Goal: Task Accomplishment & Management: Manage account settings

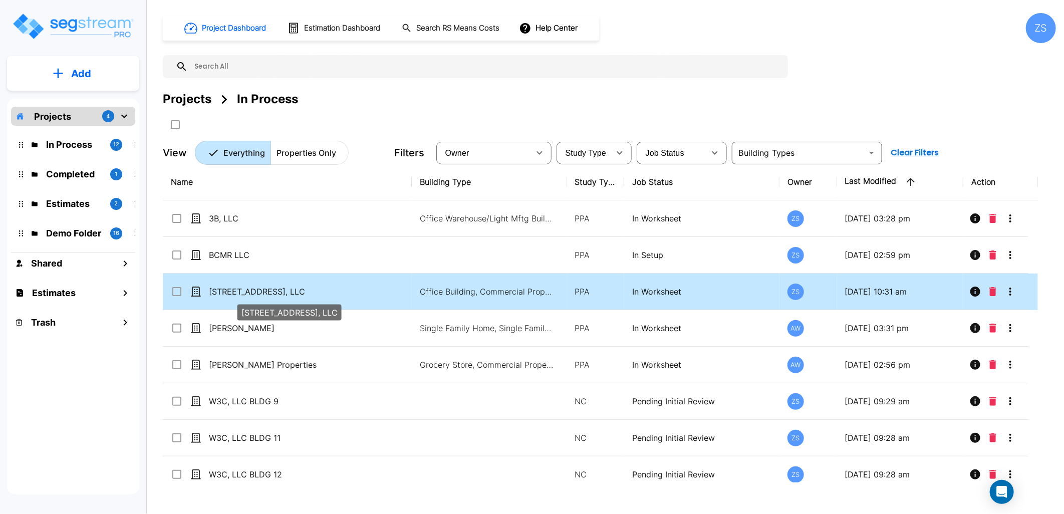
click at [338, 293] on p "[STREET_ADDRESS], LLC" at bounding box center [292, 292] width 167 height 12
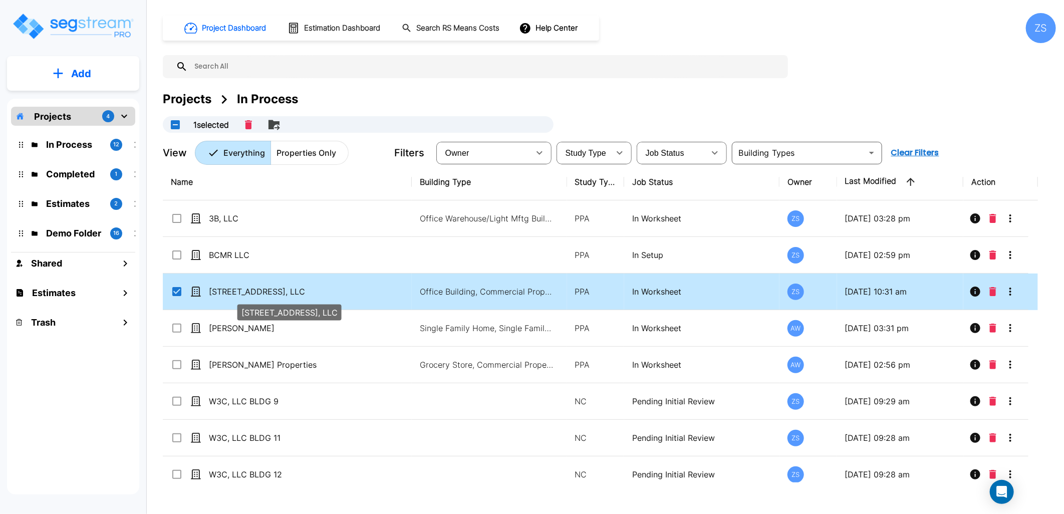
checkbox input "true"
click at [338, 293] on p "[STREET_ADDRESS], LLC" at bounding box center [292, 292] width 167 height 12
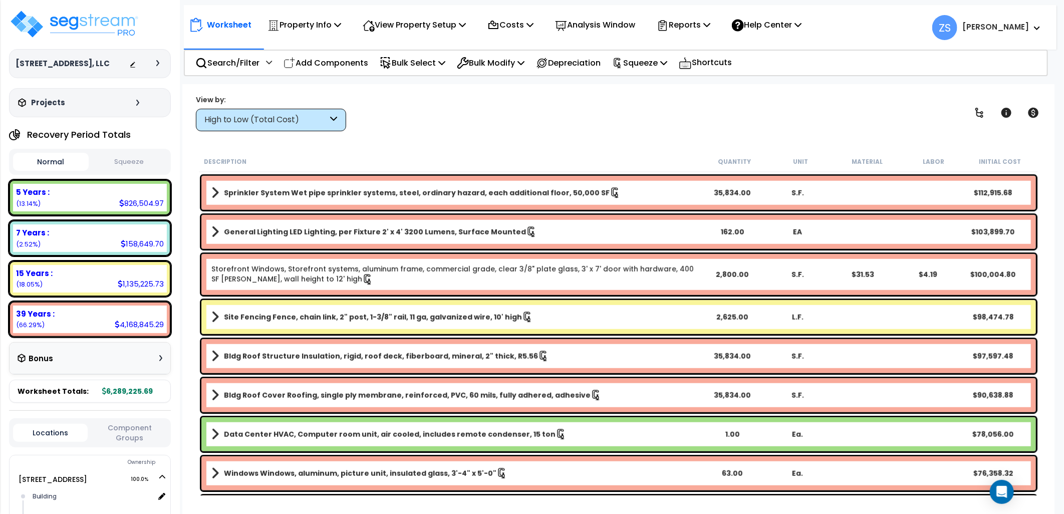
scroll to position [946, 0]
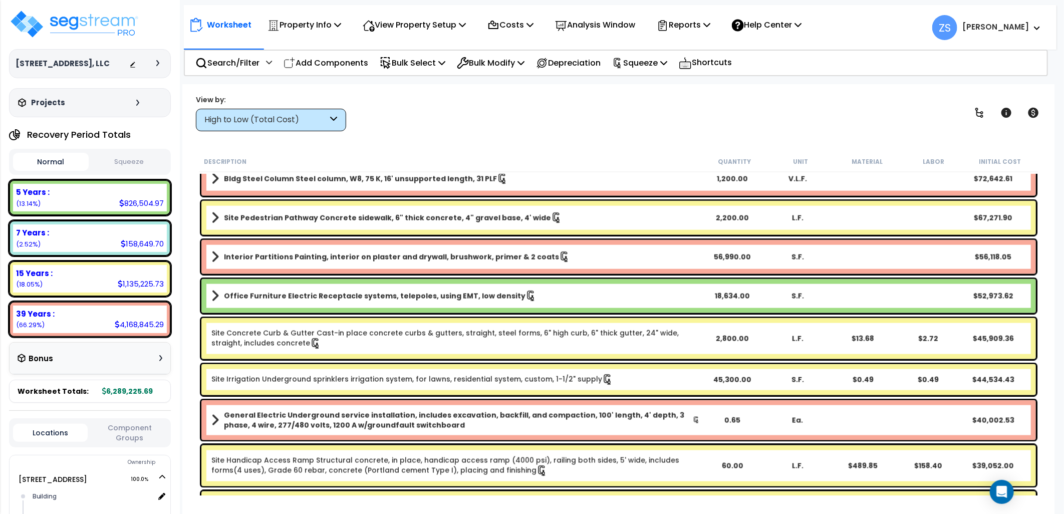
click at [127, 163] on button "Squeeze" at bounding box center [129, 162] width 76 height 18
click at [64, 163] on button "Normal" at bounding box center [51, 162] width 76 height 18
click at [115, 157] on button "Squeeze" at bounding box center [129, 162] width 76 height 18
click at [58, 157] on button "Normal" at bounding box center [51, 162] width 76 height 18
click at [114, 156] on button "Squeeze" at bounding box center [129, 162] width 76 height 18
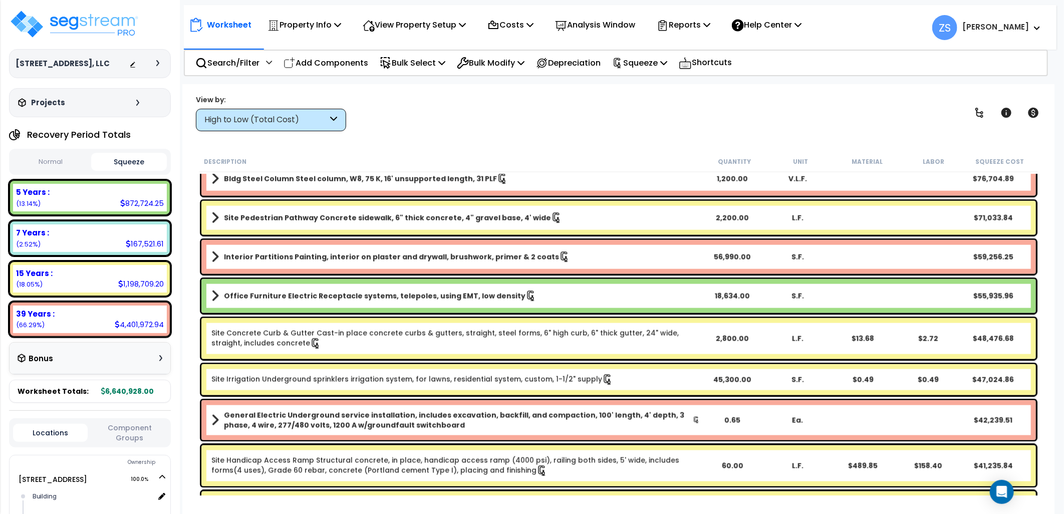
click at [68, 161] on button "Normal" at bounding box center [51, 162] width 76 height 18
click at [111, 158] on button "Squeeze" at bounding box center [129, 162] width 76 height 18
click at [710, 26] on icon at bounding box center [706, 25] width 7 height 8
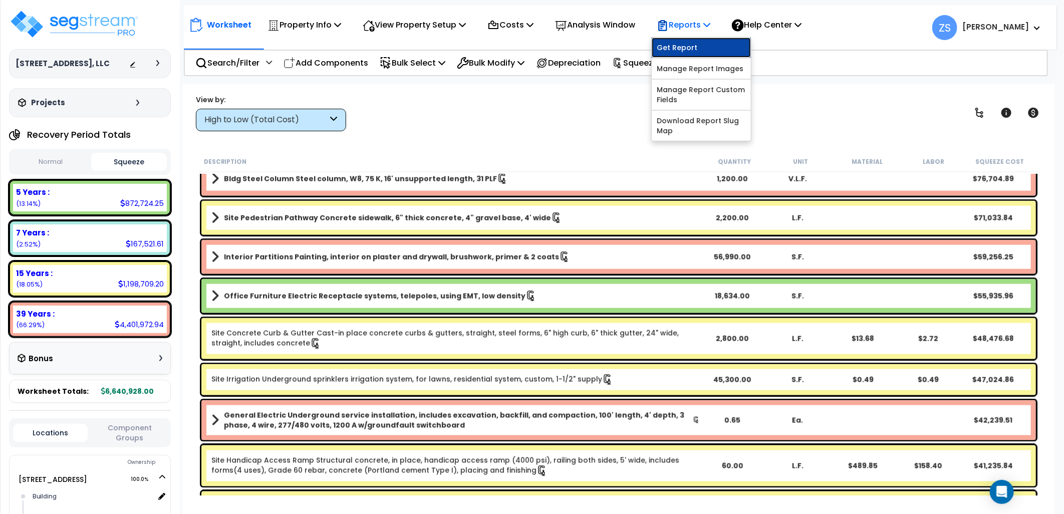
click at [718, 47] on link "Get Report" at bounding box center [701, 48] width 99 height 20
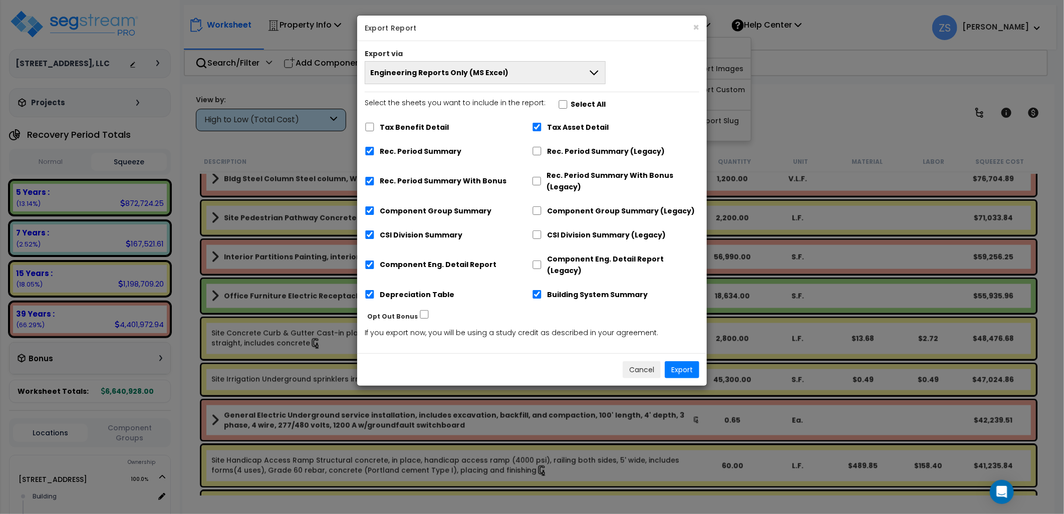
click at [550, 77] on button "Engineering Reports Only (MS Excel)" at bounding box center [485, 72] width 241 height 23
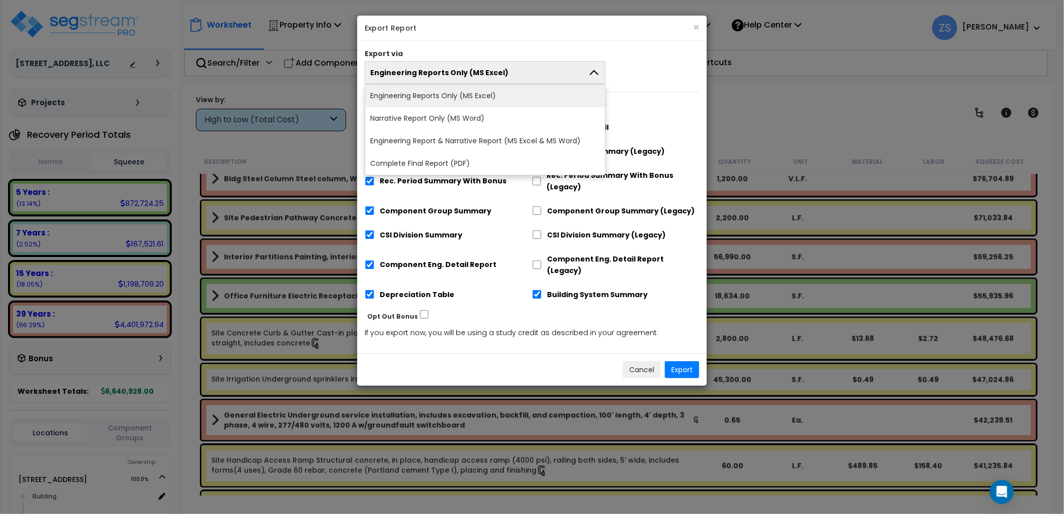
click at [515, 164] on li "Complete Final Report (PDF)" at bounding box center [485, 163] width 240 height 23
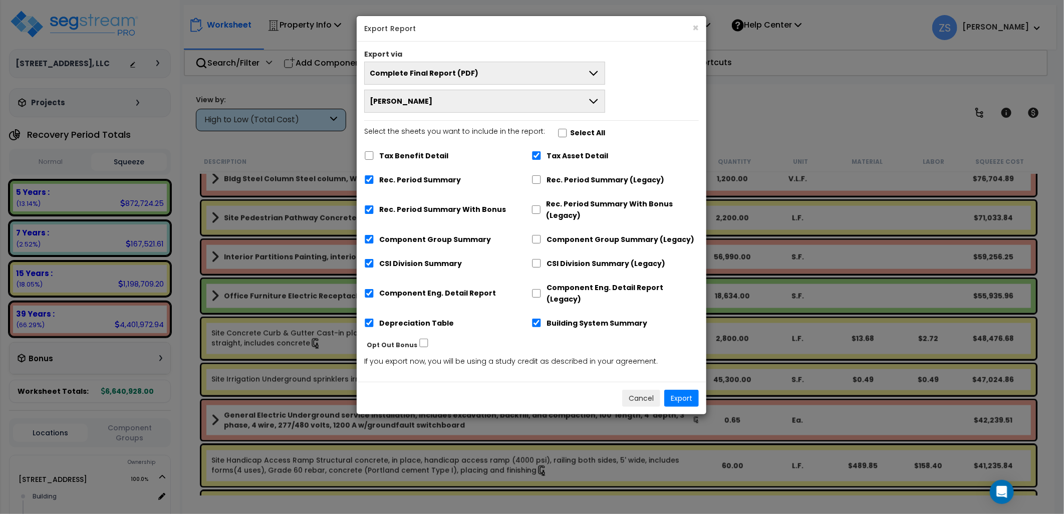
click at [422, 177] on label "Rec. Period Summary" at bounding box center [420, 180] width 82 height 12
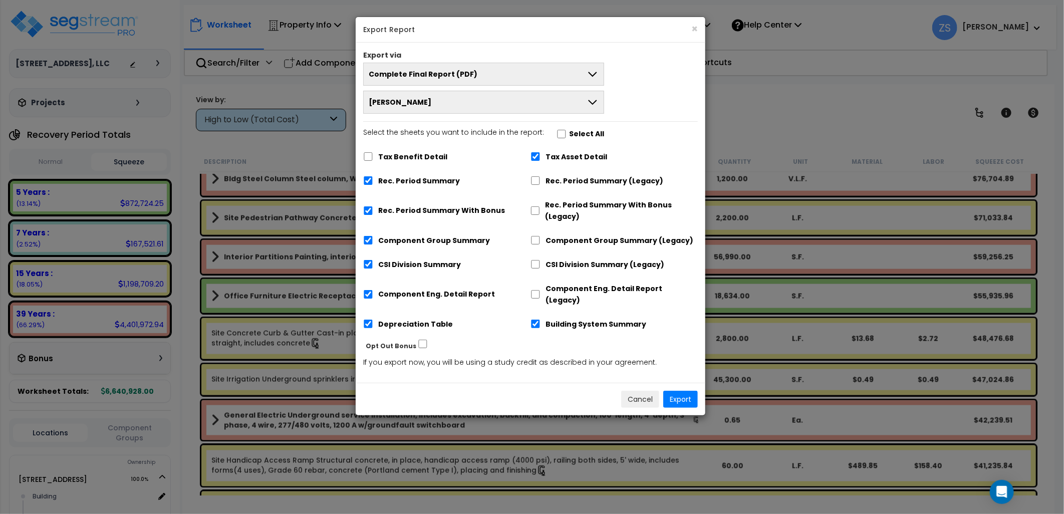
click at [428, 179] on label "Rec. Period Summary" at bounding box center [419, 181] width 82 height 12
click at [373, 179] on input "Rec. Period Summary" at bounding box center [368, 180] width 10 height 9
checkbox input "false"
click at [695, 391] on button "Export" at bounding box center [680, 399] width 35 height 17
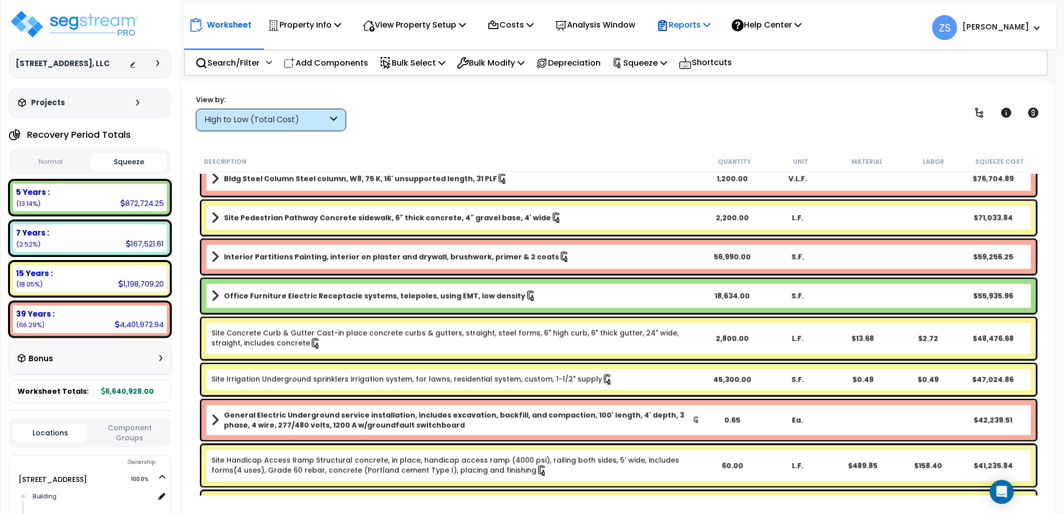
click at [710, 24] on icon at bounding box center [706, 25] width 7 height 8
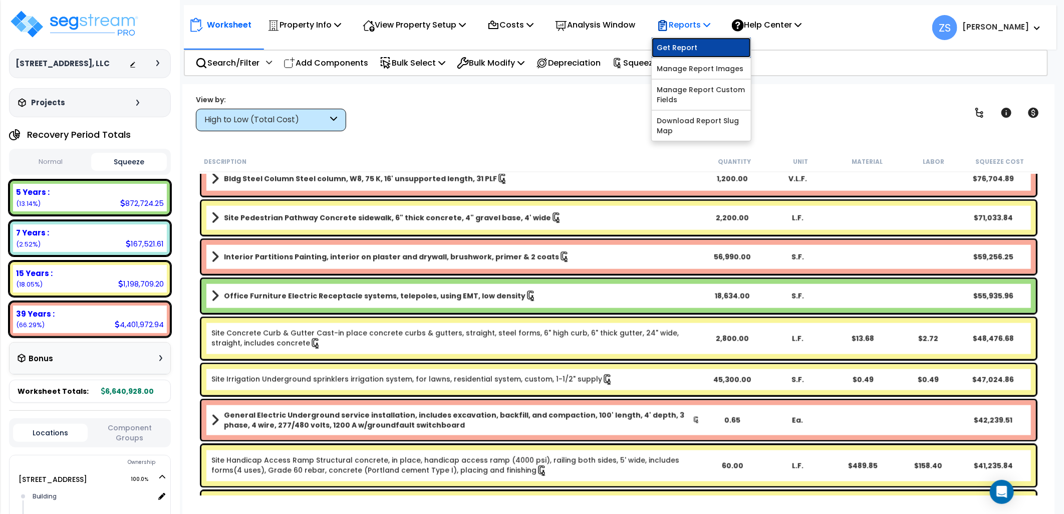
click at [697, 48] on link "Get Report" at bounding box center [701, 48] width 99 height 20
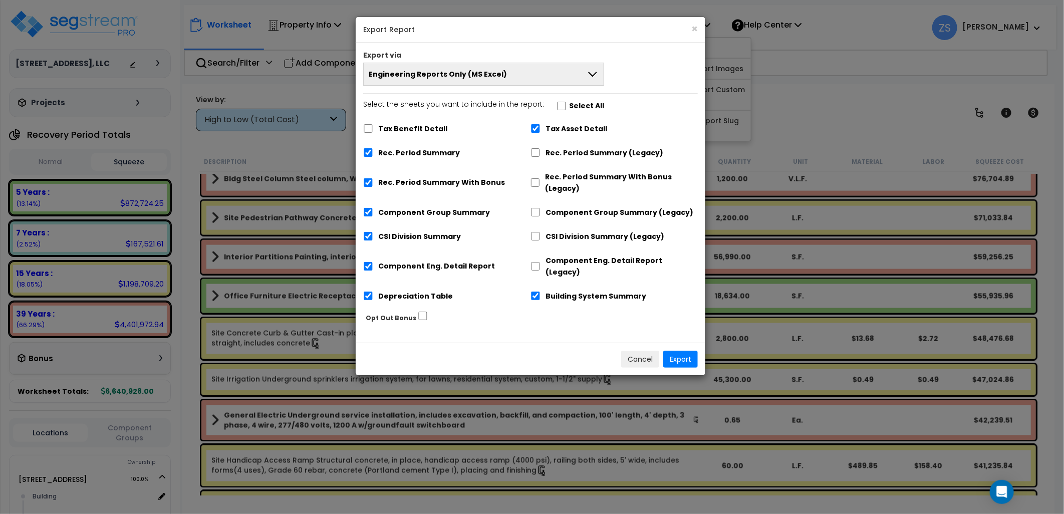
click at [491, 70] on span "Engineering Reports Only (MS Excel)" at bounding box center [438, 74] width 138 height 10
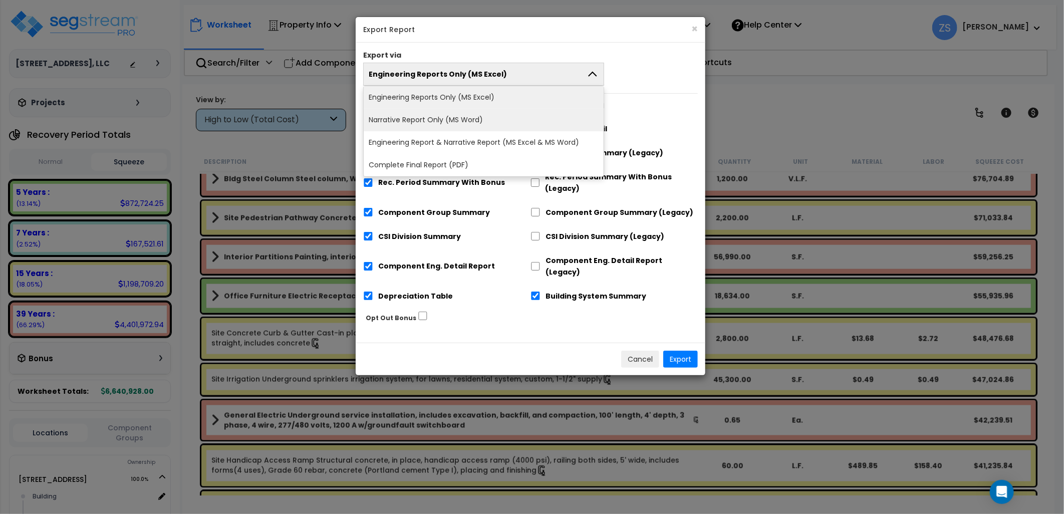
click at [466, 123] on li "Narrative Report Only (MS Word)" at bounding box center [484, 120] width 240 height 23
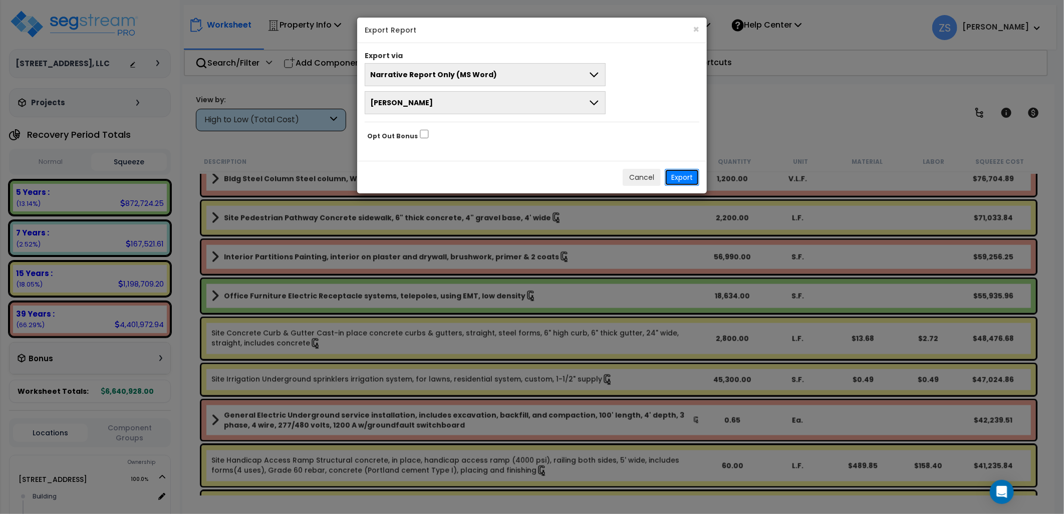
click at [676, 175] on button "Export" at bounding box center [682, 177] width 35 height 17
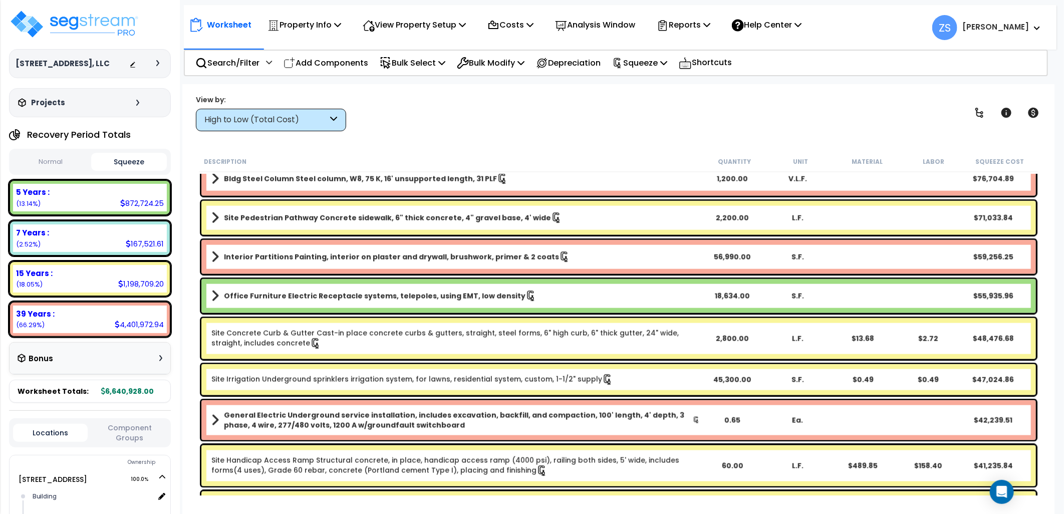
drag, startPoint x: 595, startPoint y: 156, endPoint x: 569, endPoint y: 152, distance: 26.4
click at [594, 156] on div "Description" at bounding box center [452, 161] width 497 height 10
click at [88, 26] on img at bounding box center [74, 24] width 130 height 30
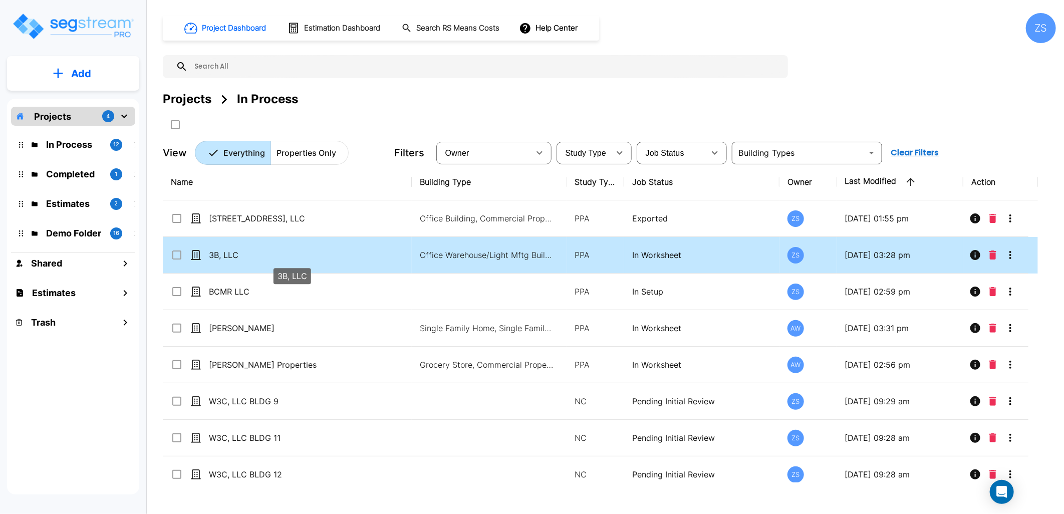
click at [251, 258] on p "3B, LLC" at bounding box center [292, 255] width 167 height 12
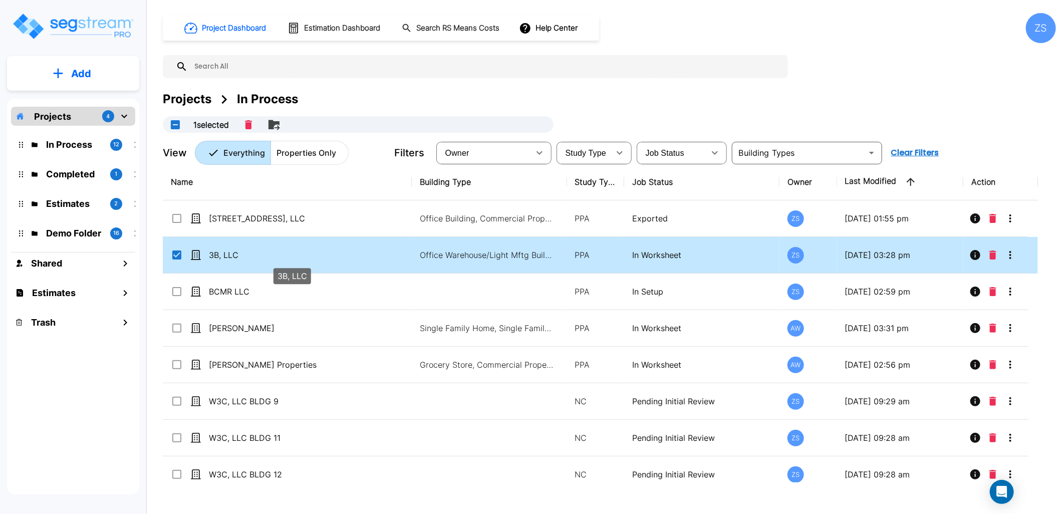
click at [251, 258] on p "3B, LLC" at bounding box center [292, 255] width 167 height 12
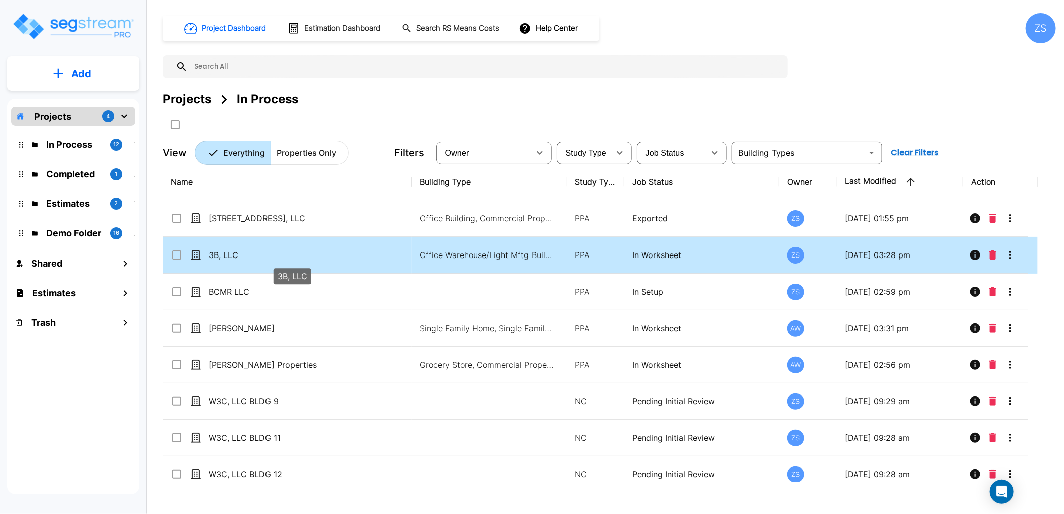
click at [238, 249] on p "3B, LLC" at bounding box center [292, 255] width 167 height 12
checkbox input "true"
click at [238, 249] on p "3B, LLC" at bounding box center [292, 255] width 167 height 12
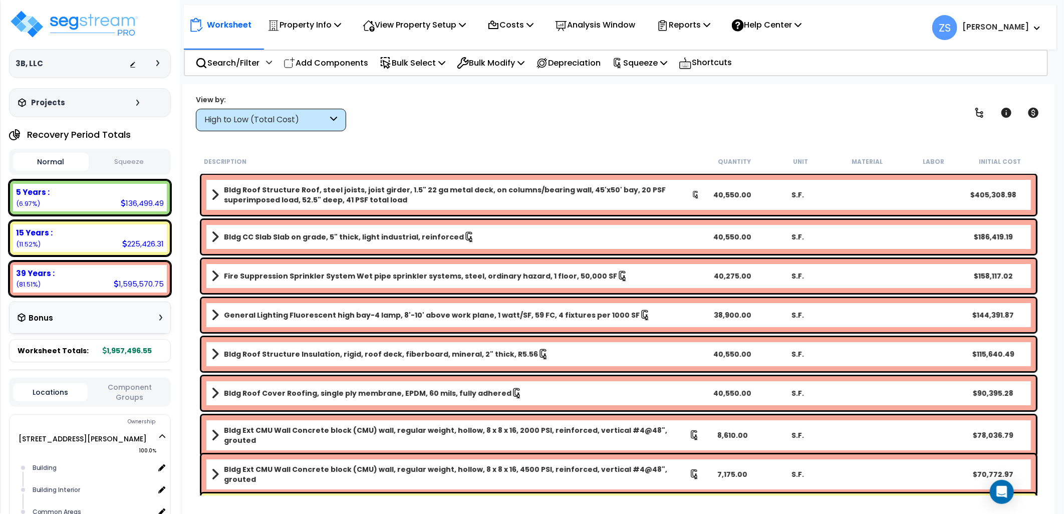
click at [126, 163] on button "Squeeze" at bounding box center [129, 162] width 76 height 18
click at [710, 30] on p "Reports" at bounding box center [684, 25] width 54 height 14
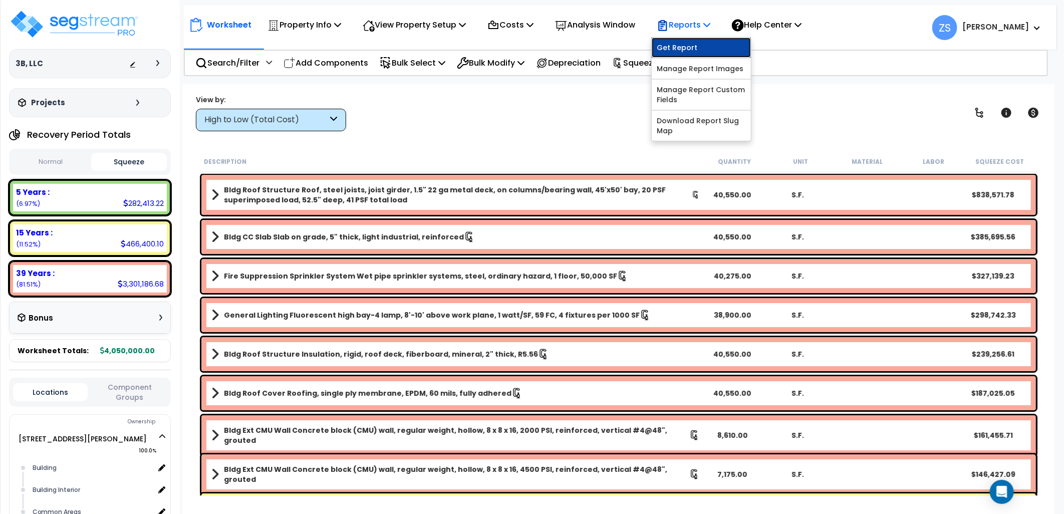
click at [710, 44] on link "Get Report" at bounding box center [701, 48] width 99 height 20
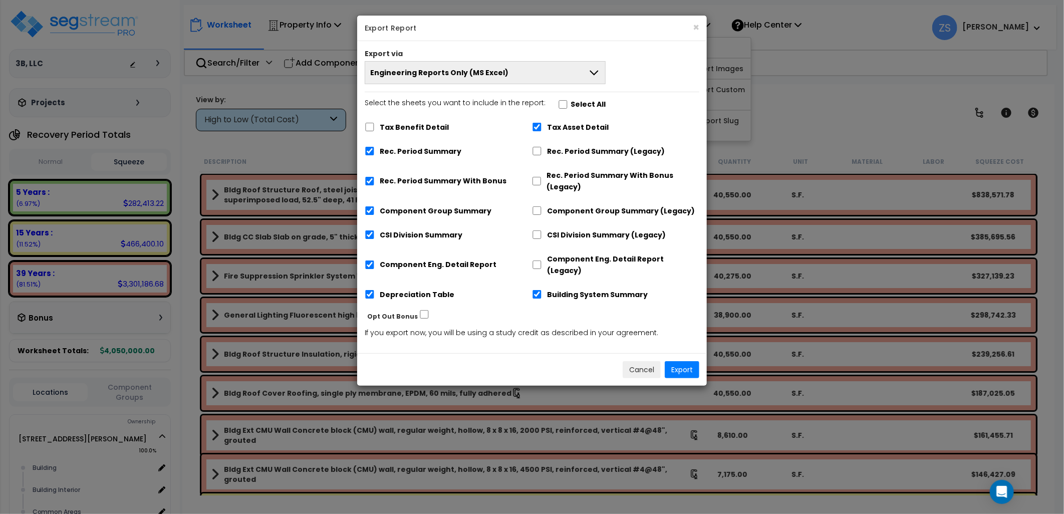
click at [507, 75] on button "Engineering Reports Only (MS Excel)" at bounding box center [485, 72] width 241 height 23
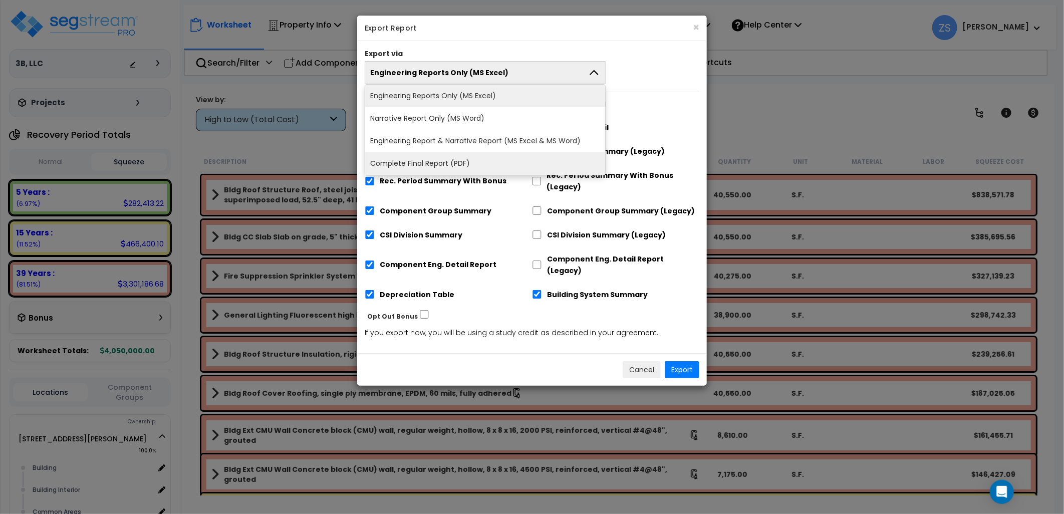
click at [483, 170] on li "Complete Final Report (PDF)" at bounding box center [485, 163] width 240 height 23
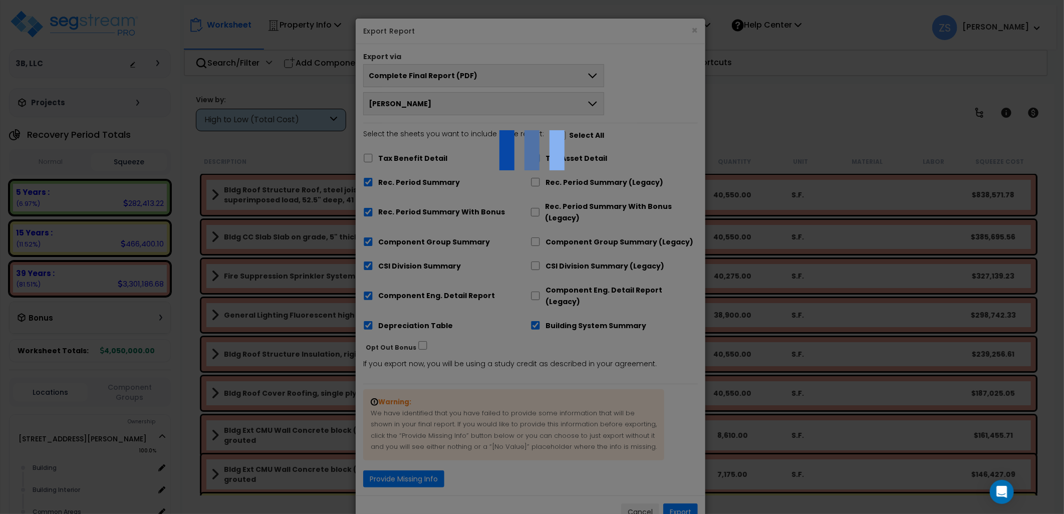
click at [384, 181] on div at bounding box center [532, 257] width 1064 height 514
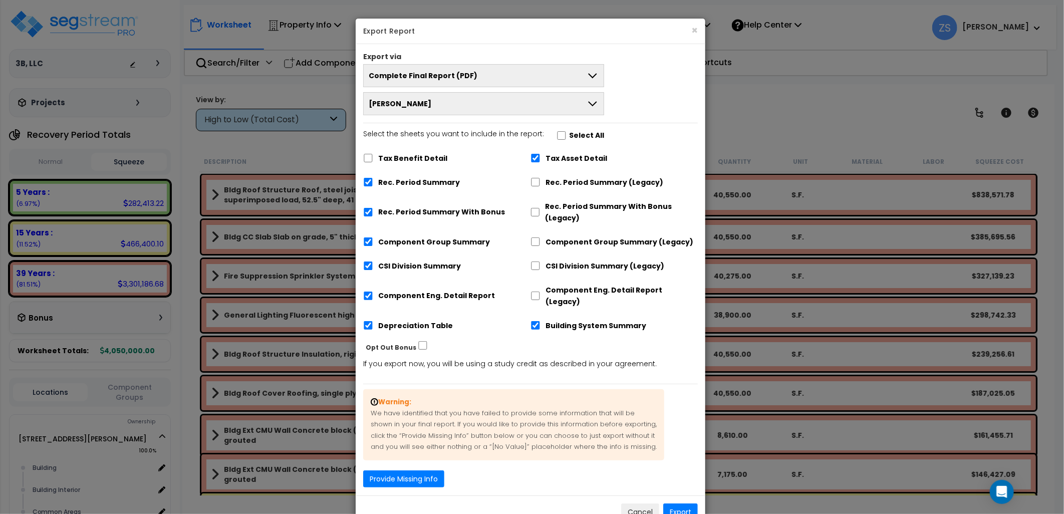
click at [379, 182] on label "Rec. Period Summary" at bounding box center [419, 183] width 82 height 12
click at [383, 182] on label "Rec. Period Summary" at bounding box center [419, 183] width 82 height 12
click at [373, 182] on input "Rec. Period Summary" at bounding box center [368, 182] width 10 height 9
checkbox input "false"
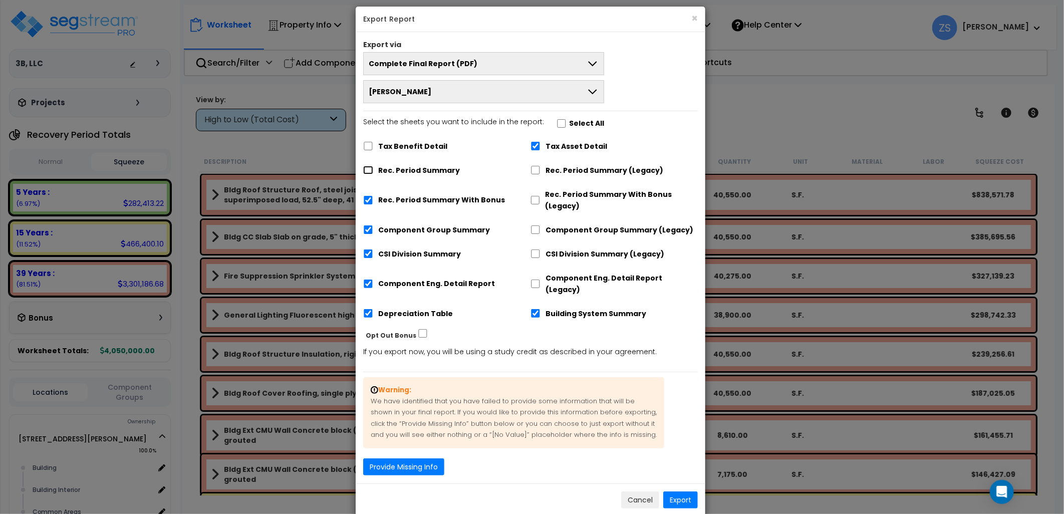
scroll to position [16, 0]
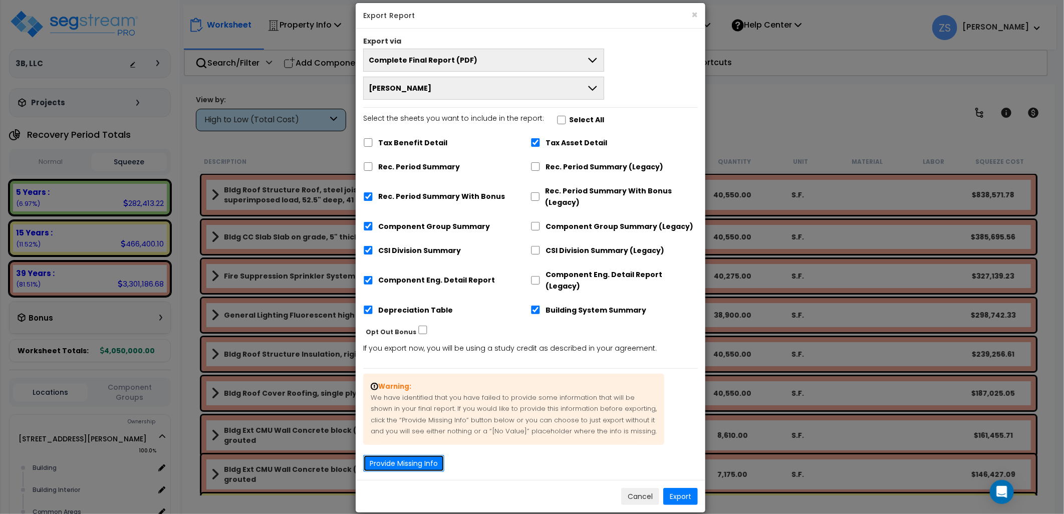
click at [419, 455] on button "Provide Missing Info" at bounding box center [403, 463] width 81 height 17
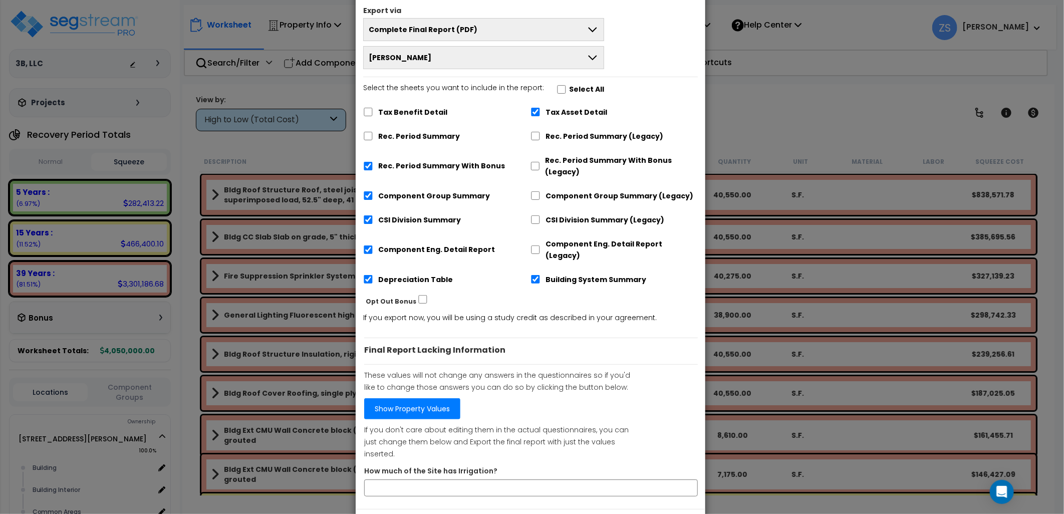
scroll to position [63, 0]
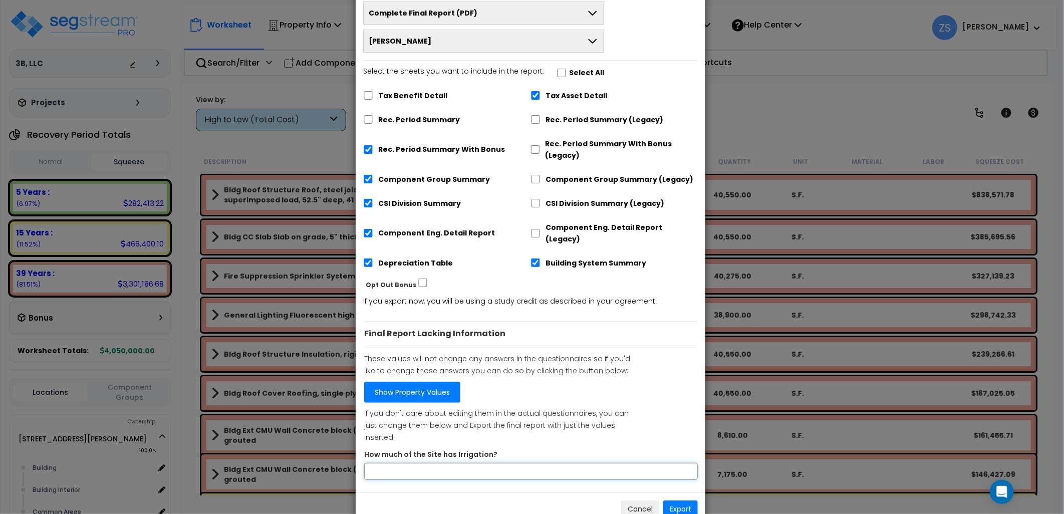
click at [438, 463] on input "How much of the Site has Irrigation?" at bounding box center [531, 471] width 334 height 17
type input "0"
click at [678, 500] on button "Export" at bounding box center [680, 508] width 35 height 17
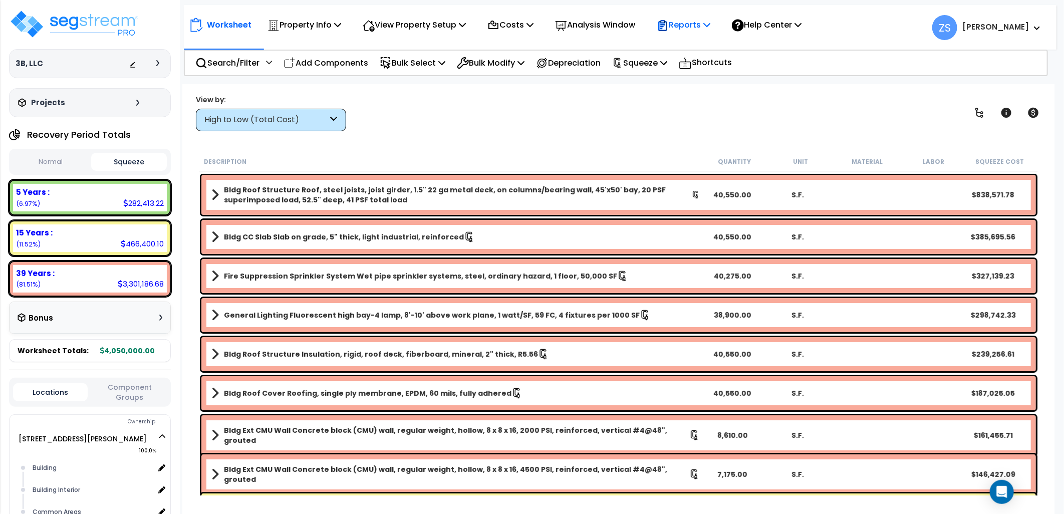
click at [710, 20] on p "Reports" at bounding box center [684, 25] width 54 height 14
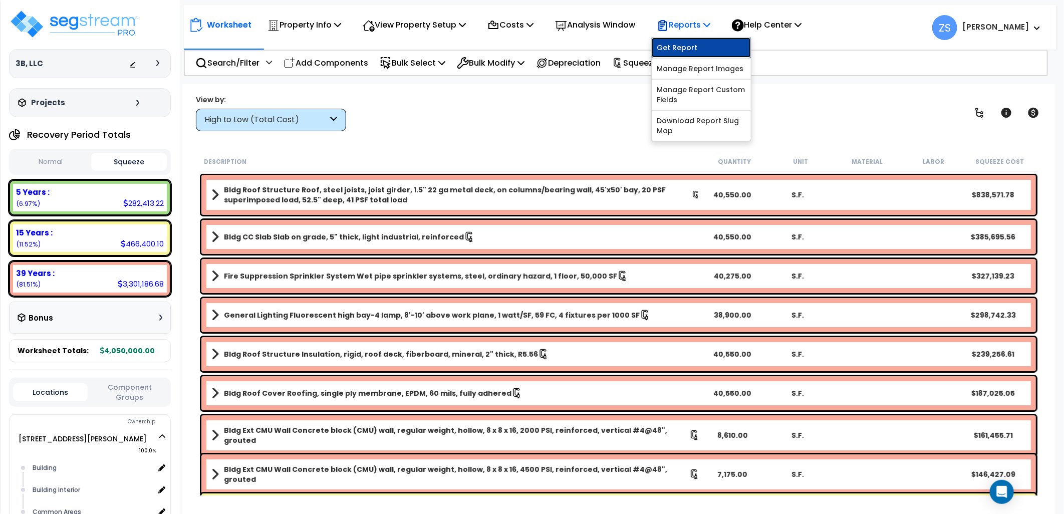
click at [702, 47] on link "Get Report" at bounding box center [701, 48] width 99 height 20
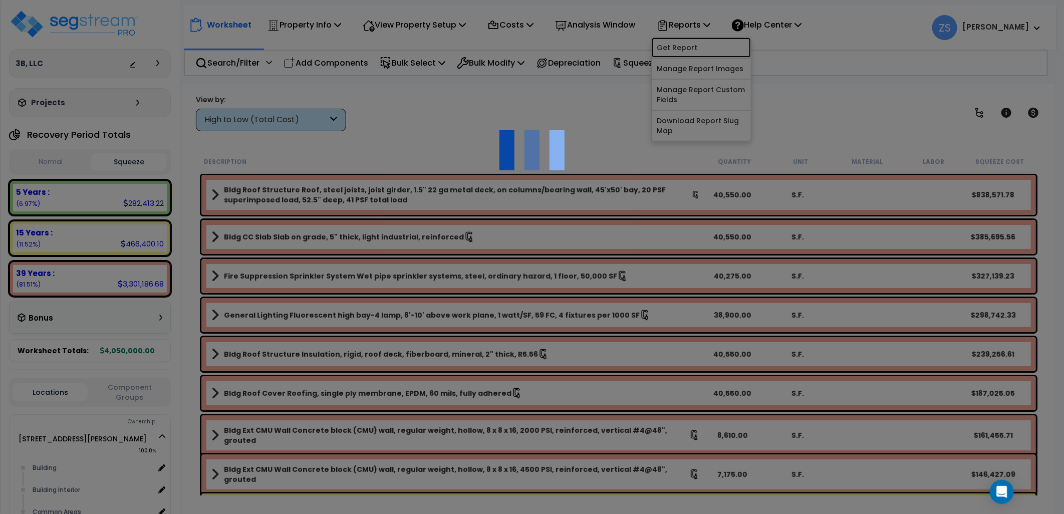
scroll to position [0, 0]
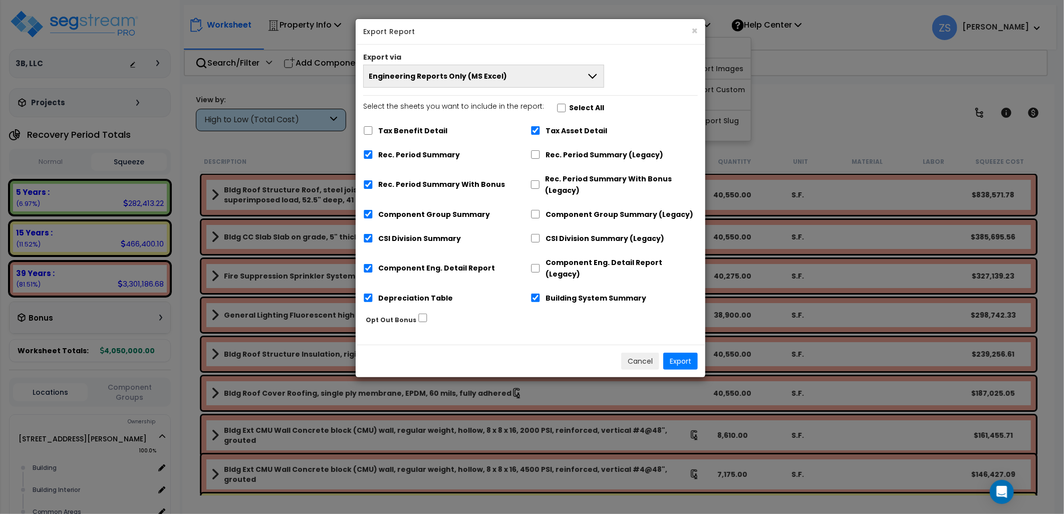
click at [441, 156] on label "Rec. Period Summary" at bounding box center [419, 155] width 82 height 12
click at [373, 156] on input "Rec. Period Summary" at bounding box center [368, 154] width 10 height 9
checkbox input "false"
drag, startPoint x: 484, startPoint y: 76, endPoint x: 474, endPoint y: 102, distance: 28.4
click at [485, 77] on span "Engineering Reports Only (MS Excel)" at bounding box center [438, 76] width 138 height 10
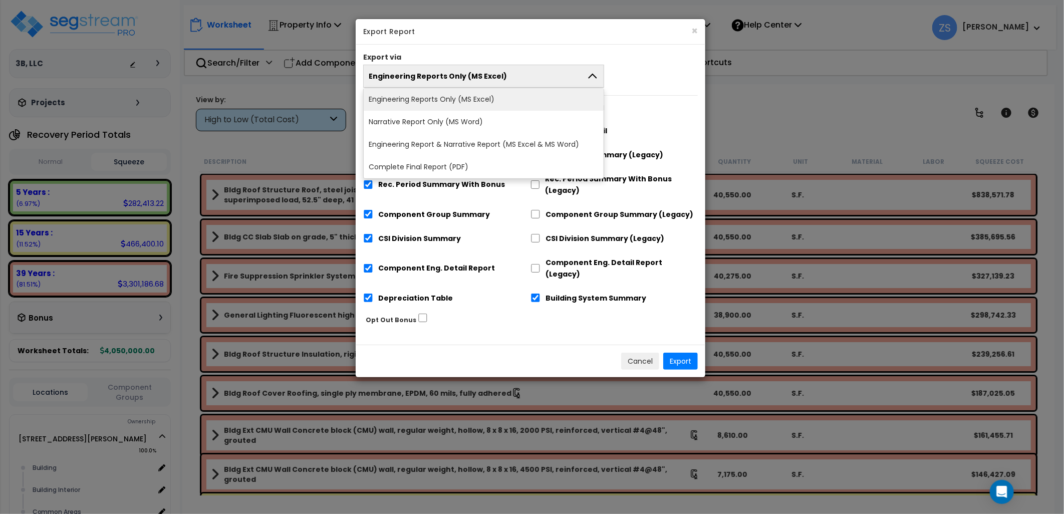
click at [446, 124] on li "Narrative Report Only (MS Word)" at bounding box center [484, 122] width 240 height 23
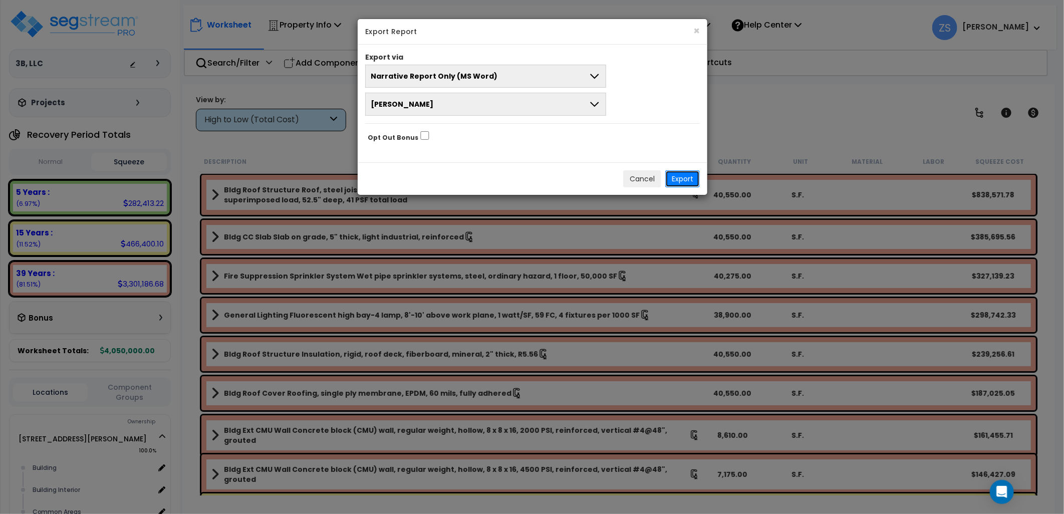
click at [678, 181] on button "Export" at bounding box center [682, 178] width 35 height 17
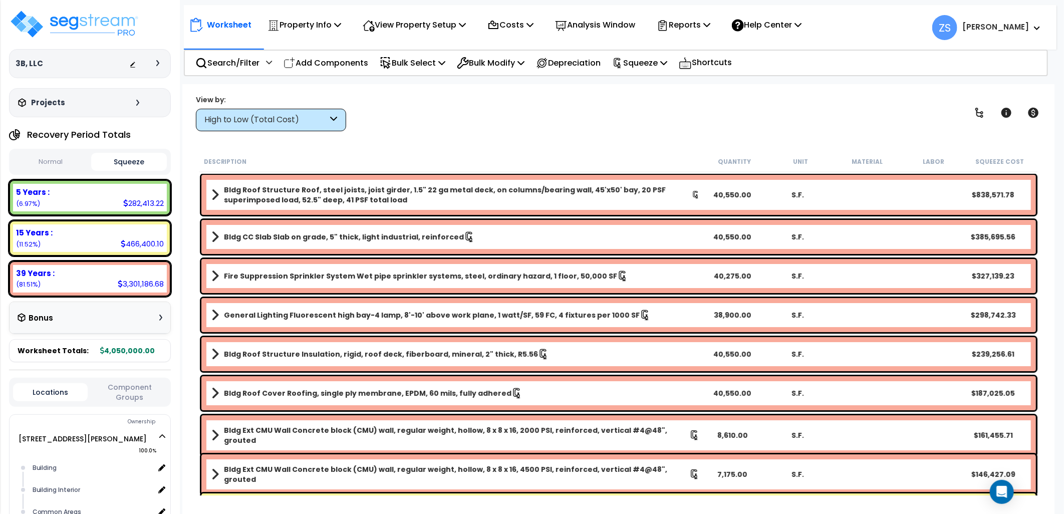
click at [547, 116] on div "View by: High to Low (Total Cost) High to Low (Total Cost)" at bounding box center [618, 112] width 853 height 37
click at [117, 22] on img at bounding box center [74, 24] width 130 height 30
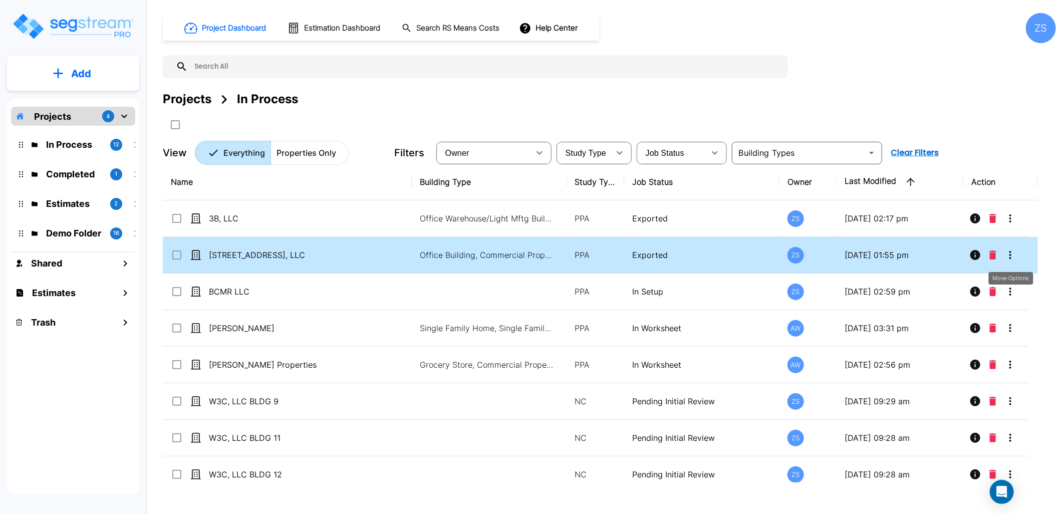
click at [1010, 250] on icon "More-Options" at bounding box center [1010, 255] width 12 height 12
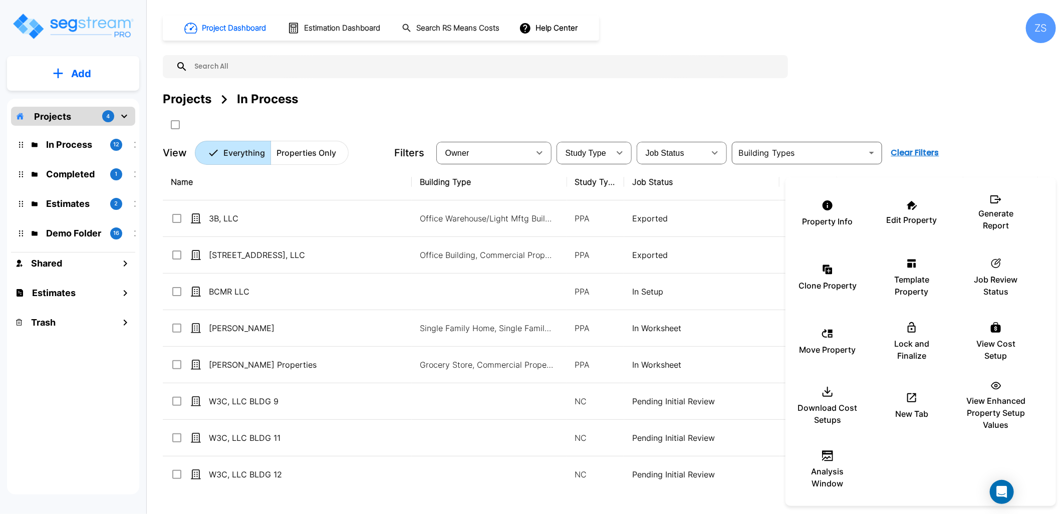
click at [973, 110] on div at bounding box center [532, 257] width 1064 height 514
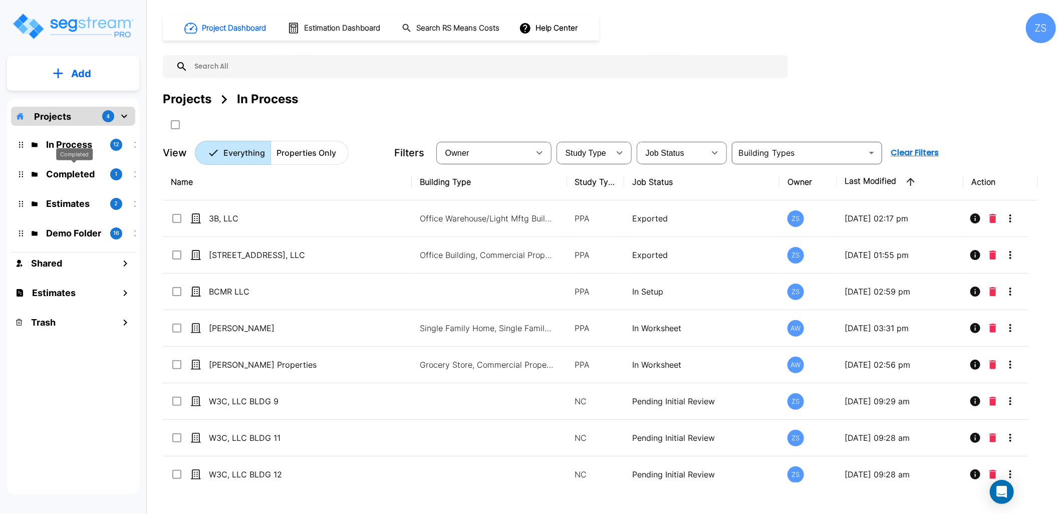
click at [62, 175] on p "Completed" at bounding box center [74, 174] width 56 height 14
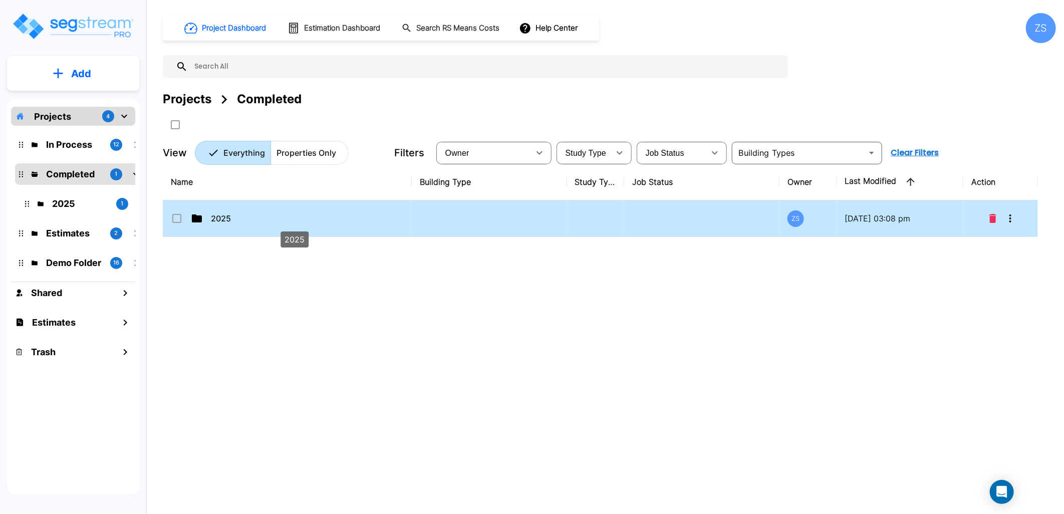
click at [302, 219] on p "2025" at bounding box center [294, 218] width 167 height 12
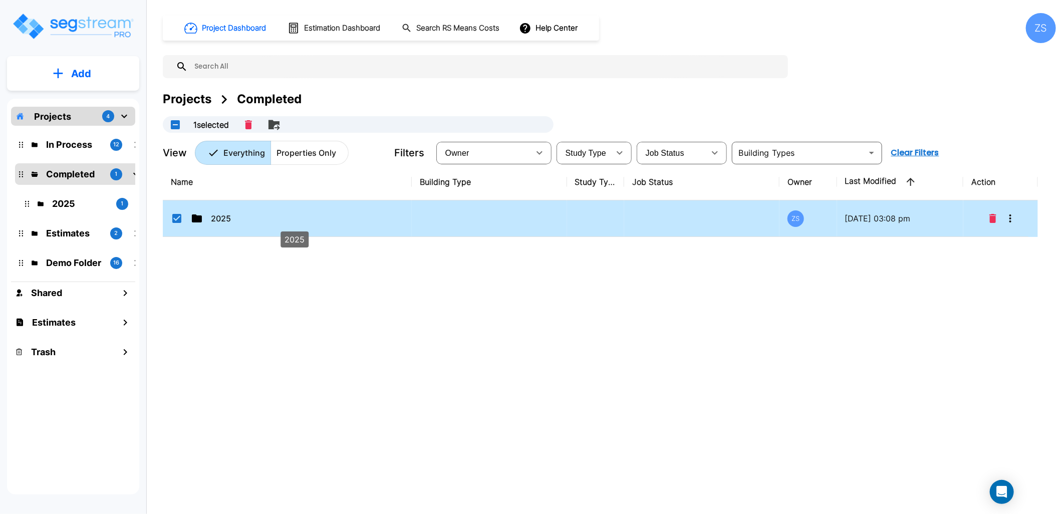
click at [279, 218] on p "2025" at bounding box center [294, 218] width 167 height 12
checkbox input "false"
click at [279, 218] on p "2025" at bounding box center [294, 218] width 167 height 12
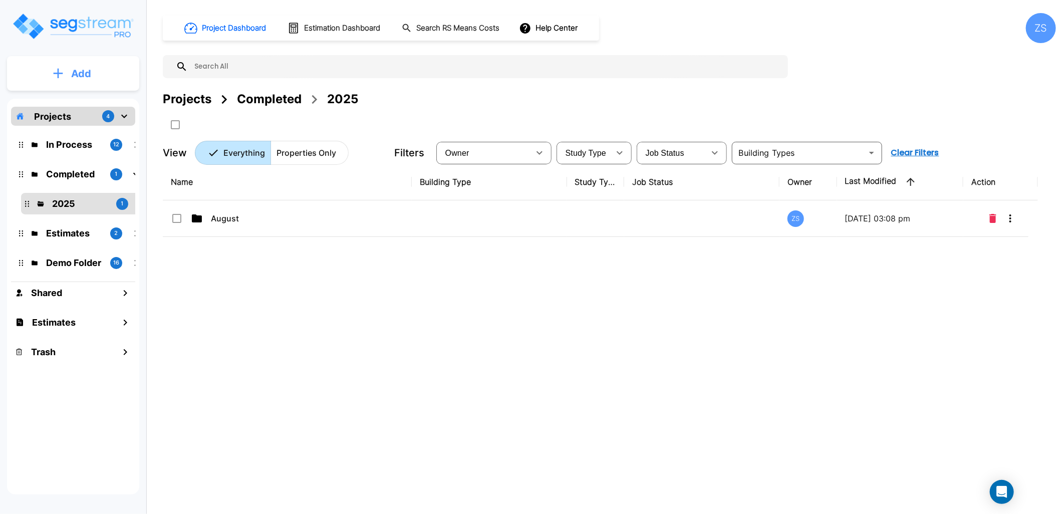
click at [71, 71] on p "Add" at bounding box center [81, 73] width 20 height 15
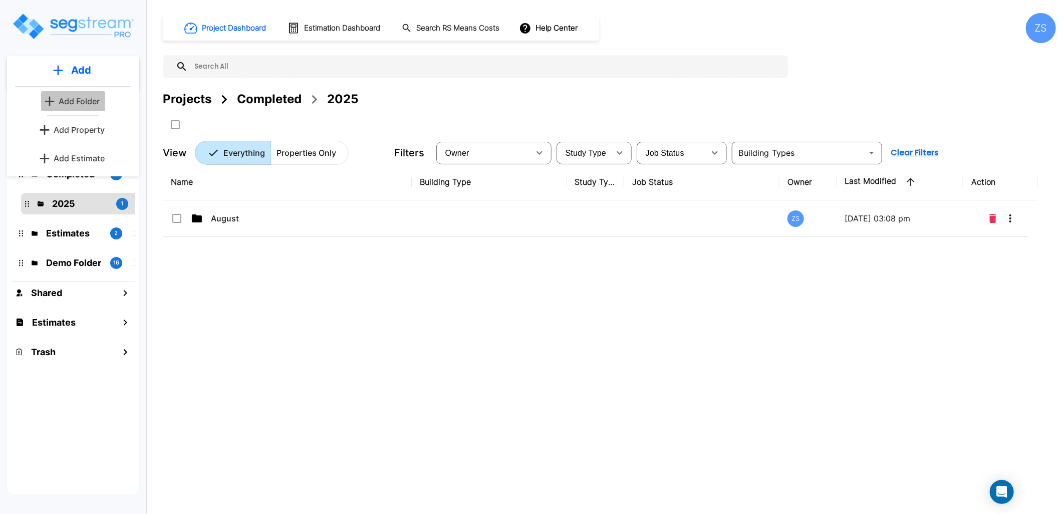
click at [87, 100] on p "Add Folder" at bounding box center [79, 101] width 41 height 12
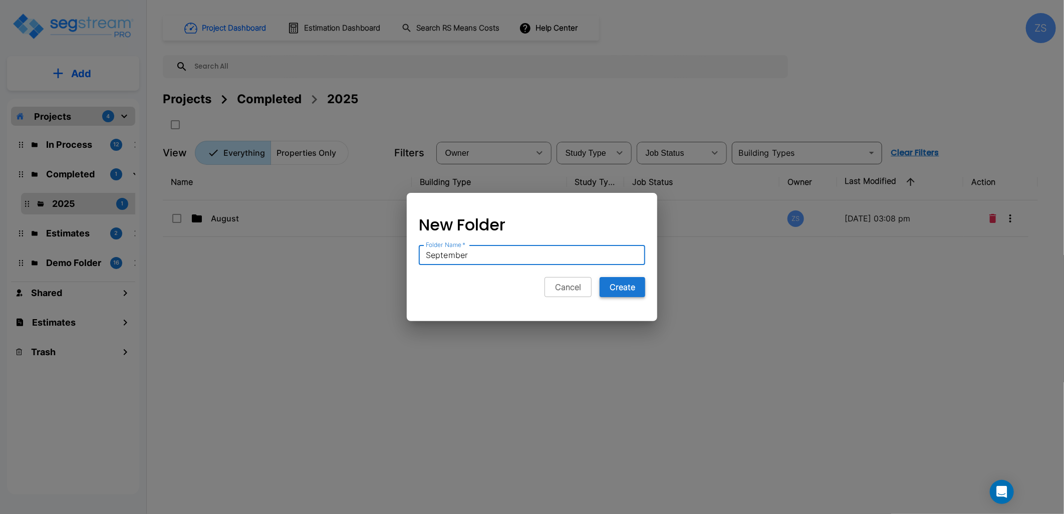
type input "September"
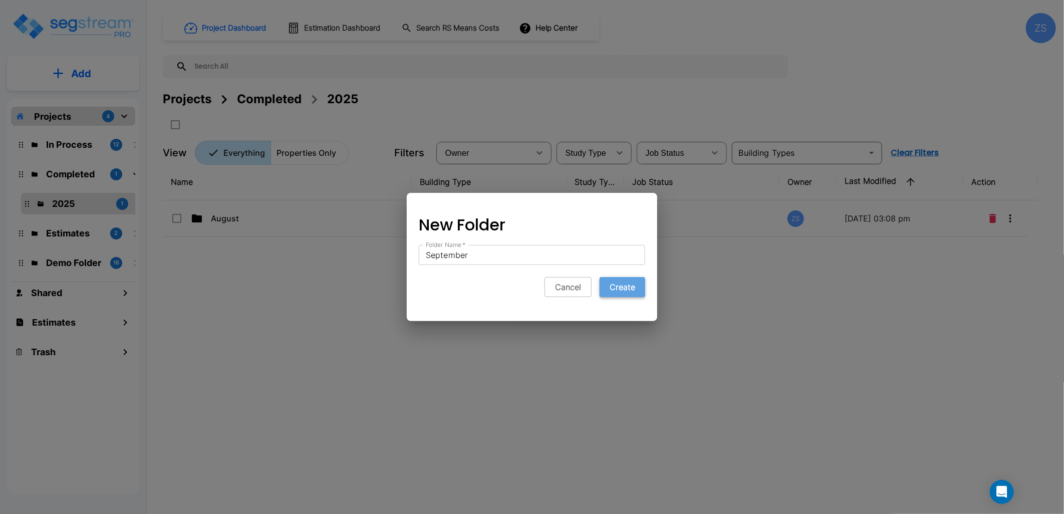
click at [612, 292] on button "Create" at bounding box center [623, 287] width 46 height 20
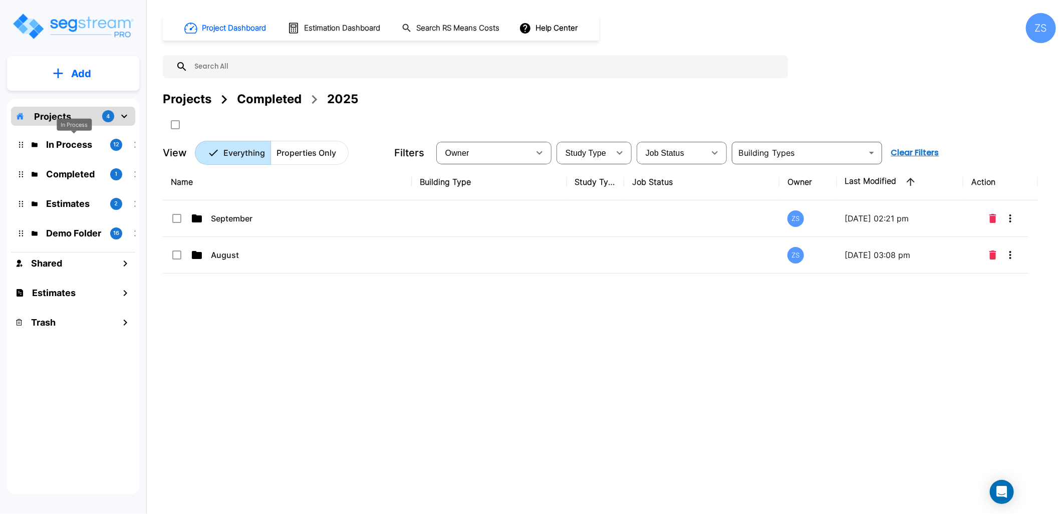
click at [57, 139] on p "In Process" at bounding box center [74, 145] width 56 height 14
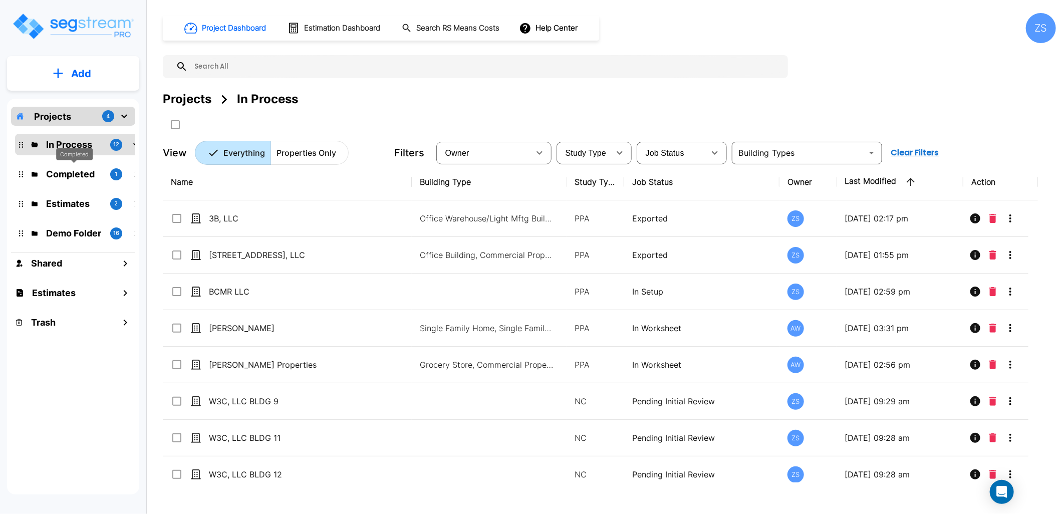
click at [67, 174] on p "Completed" at bounding box center [74, 174] width 56 height 14
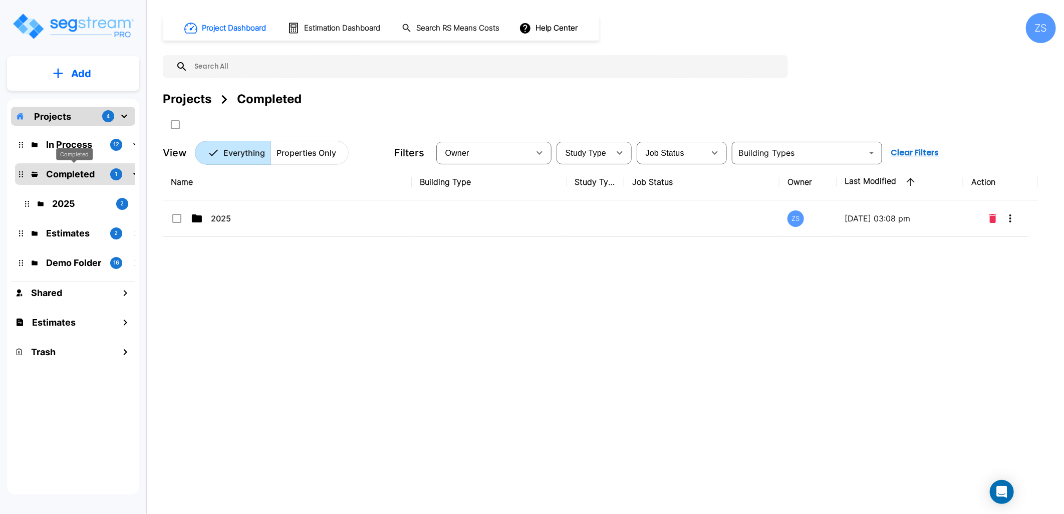
click at [81, 149] on div "Completed" at bounding box center [74, 154] width 37 height 13
click at [99, 148] on p "In Process" at bounding box center [74, 145] width 56 height 14
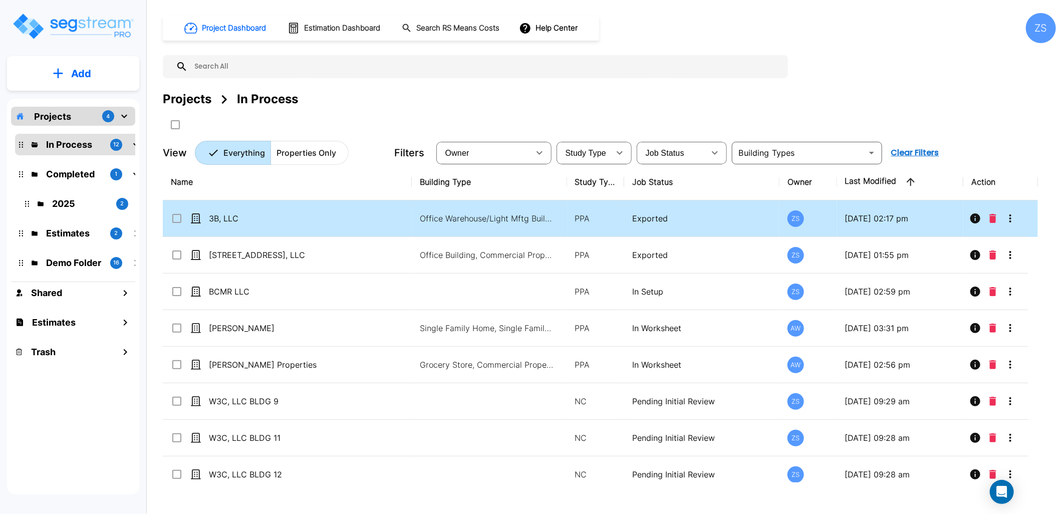
click at [1013, 218] on icon "More-Options" at bounding box center [1010, 218] width 12 height 12
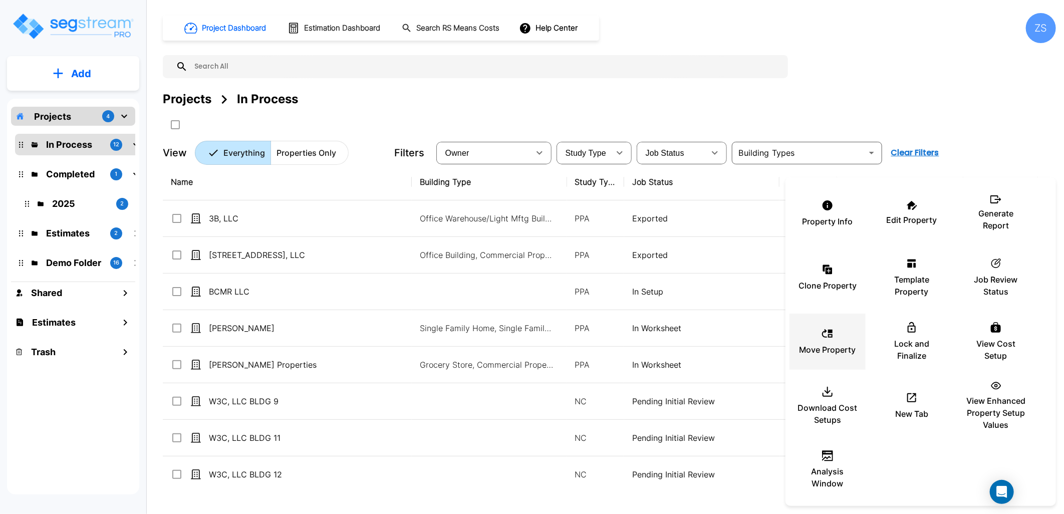
click at [834, 349] on p "Move Property" at bounding box center [828, 350] width 57 height 12
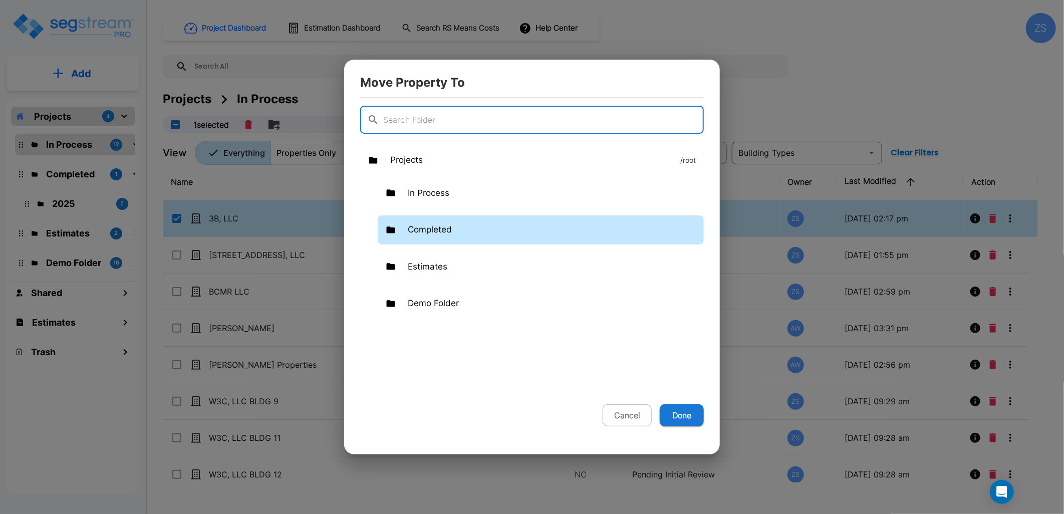
click at [441, 229] on p "Completed" at bounding box center [430, 229] width 44 height 13
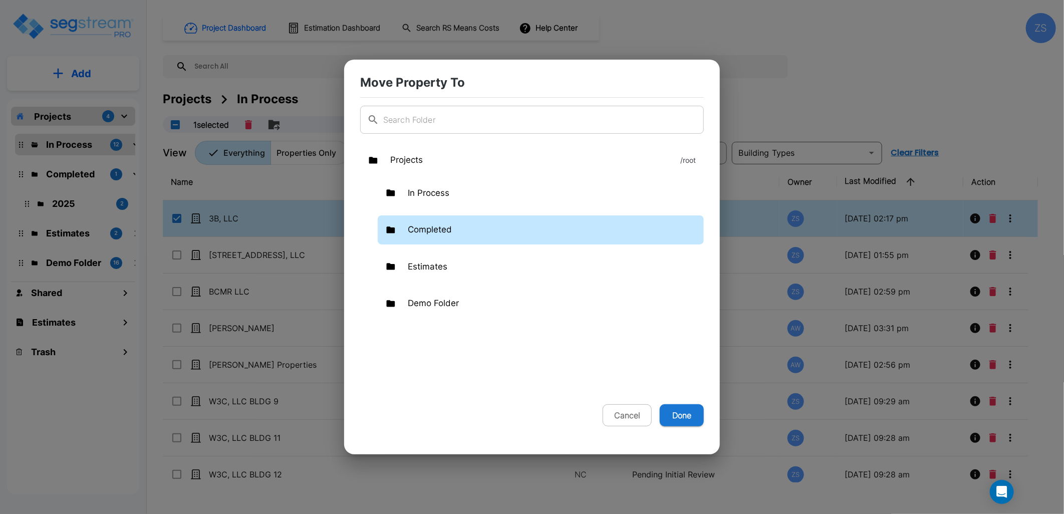
click at [444, 228] on p "Completed" at bounding box center [430, 229] width 44 height 13
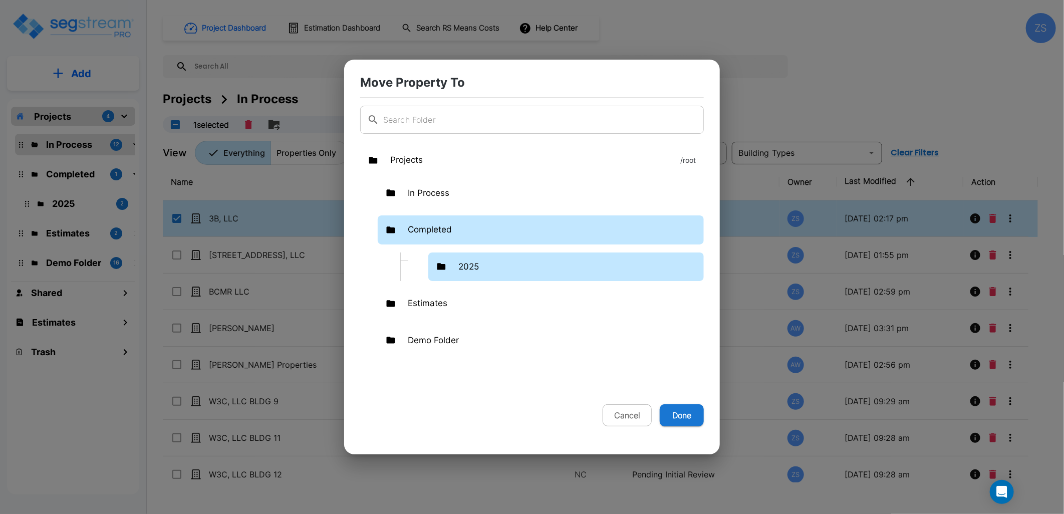
click at [469, 260] on div "2025" at bounding box center [566, 266] width 276 height 29
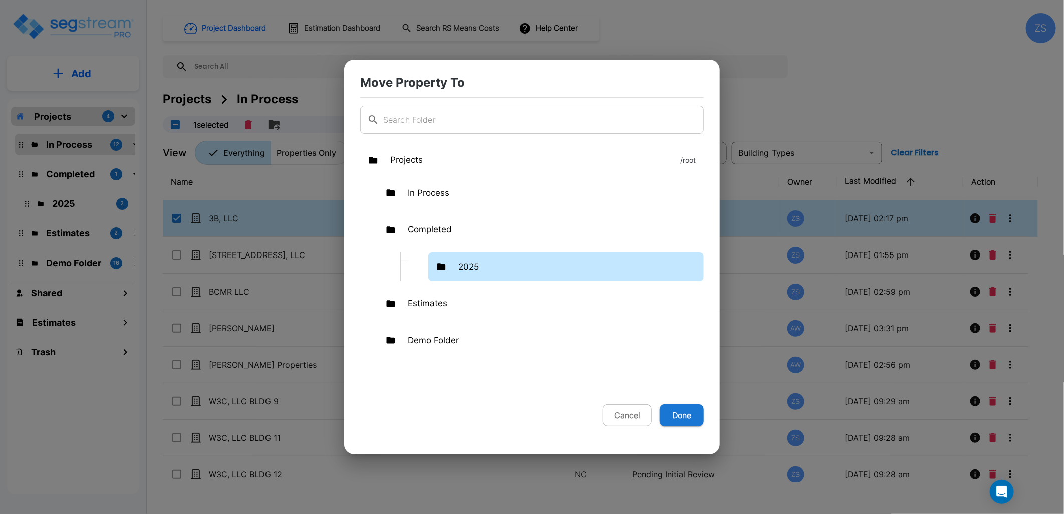
click at [470, 261] on p "2025" at bounding box center [468, 267] width 21 height 13
click at [472, 267] on p "2025" at bounding box center [468, 267] width 21 height 13
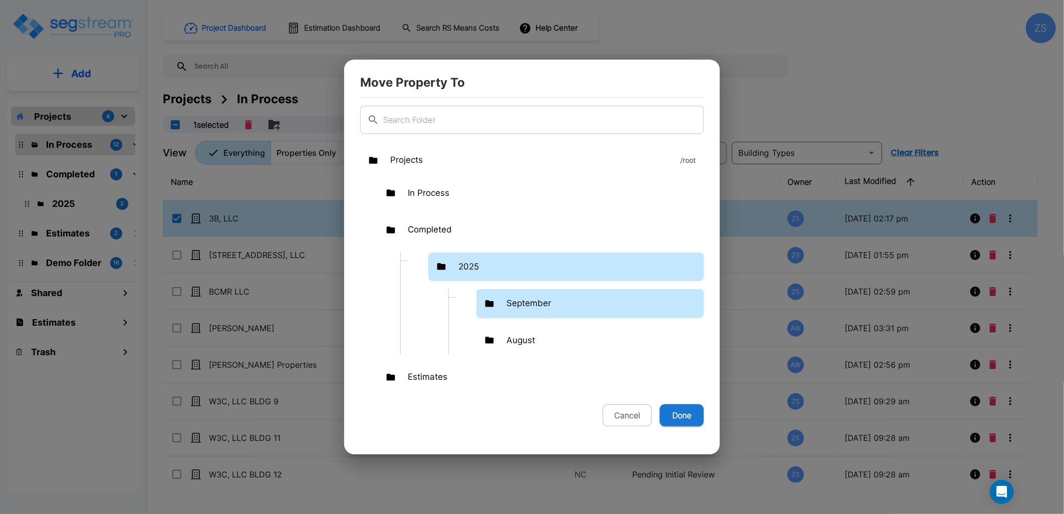
click at [517, 300] on p "September" at bounding box center [528, 303] width 45 height 13
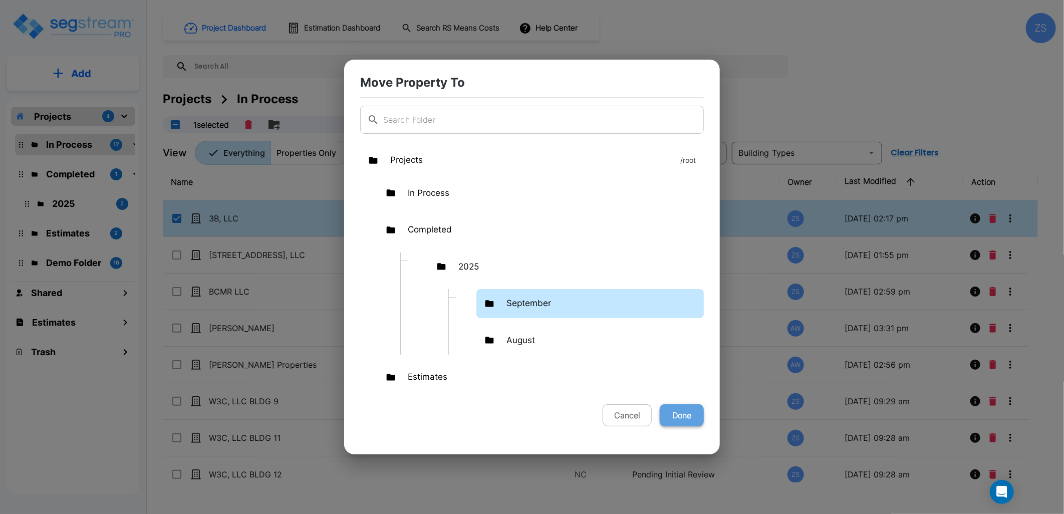
click at [684, 418] on button "Done" at bounding box center [682, 415] width 44 height 22
checkbox input "false"
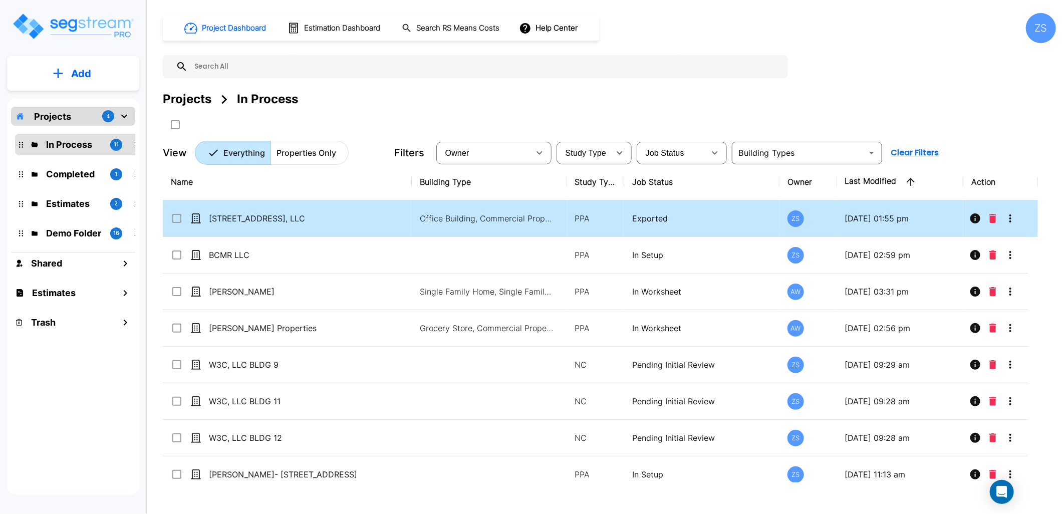
click at [1015, 217] on icon "More-Options" at bounding box center [1010, 218] width 12 height 12
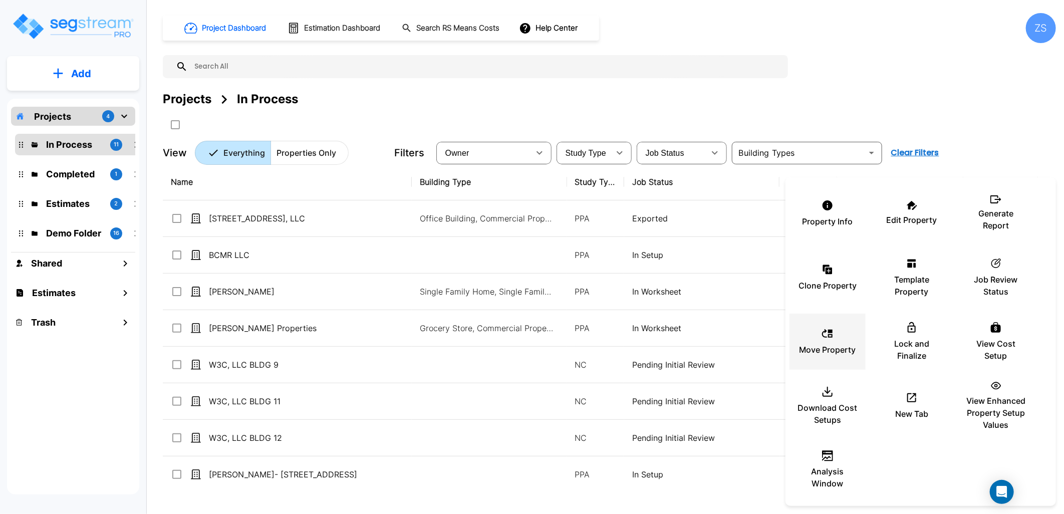
click at [839, 339] on div "Move Property" at bounding box center [828, 342] width 60 height 50
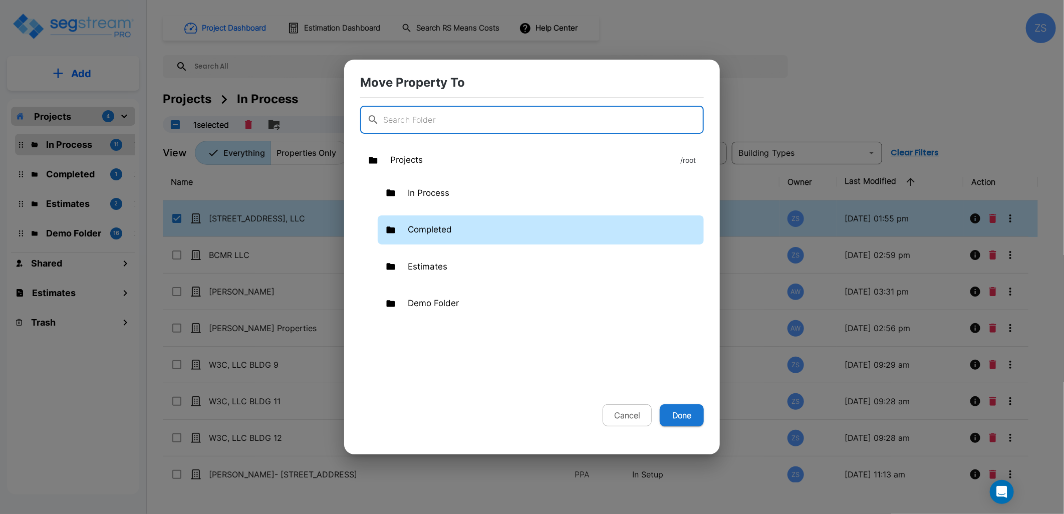
click at [428, 226] on p "Completed" at bounding box center [430, 229] width 44 height 13
click at [429, 226] on p "Completed" at bounding box center [430, 229] width 44 height 13
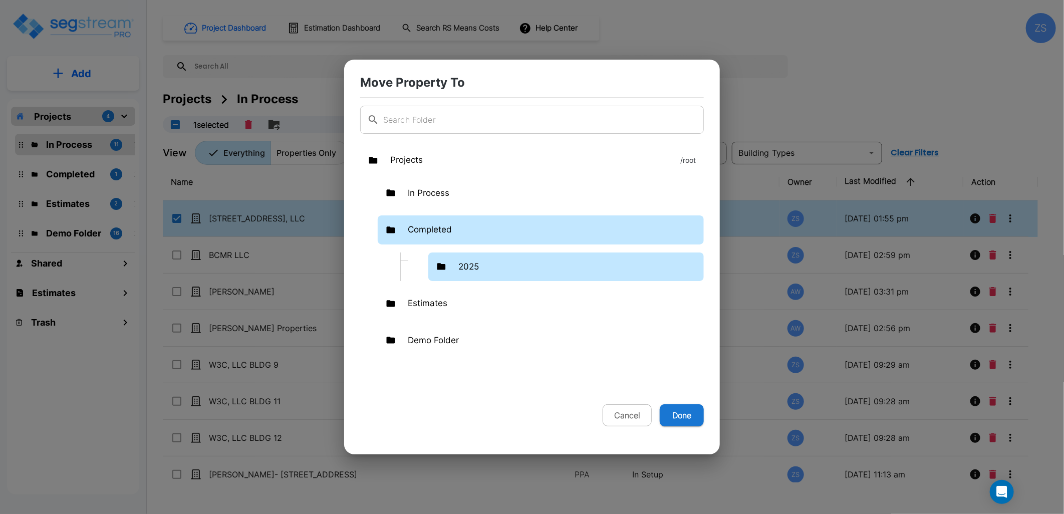
click at [474, 261] on p "2025" at bounding box center [468, 267] width 21 height 13
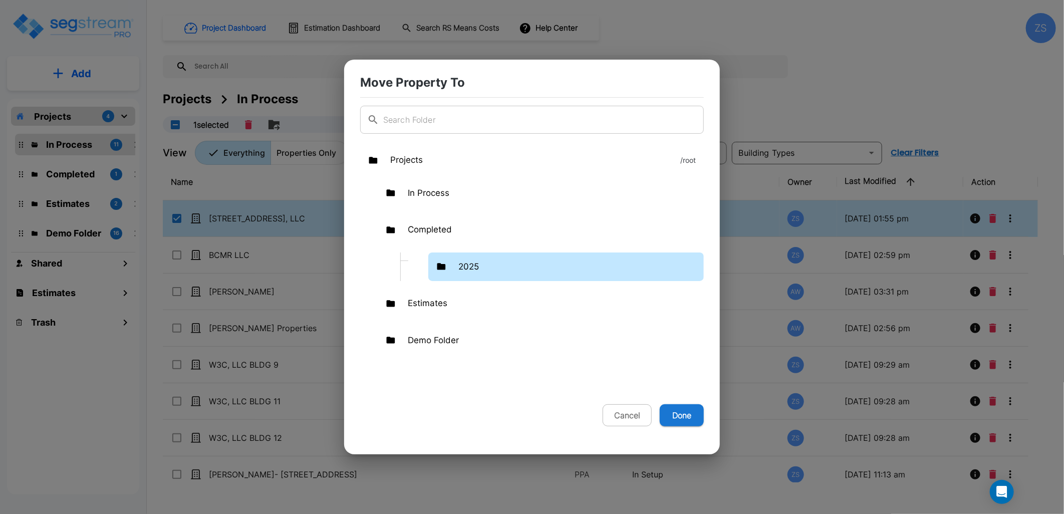
click at [474, 261] on p "2025" at bounding box center [468, 267] width 21 height 13
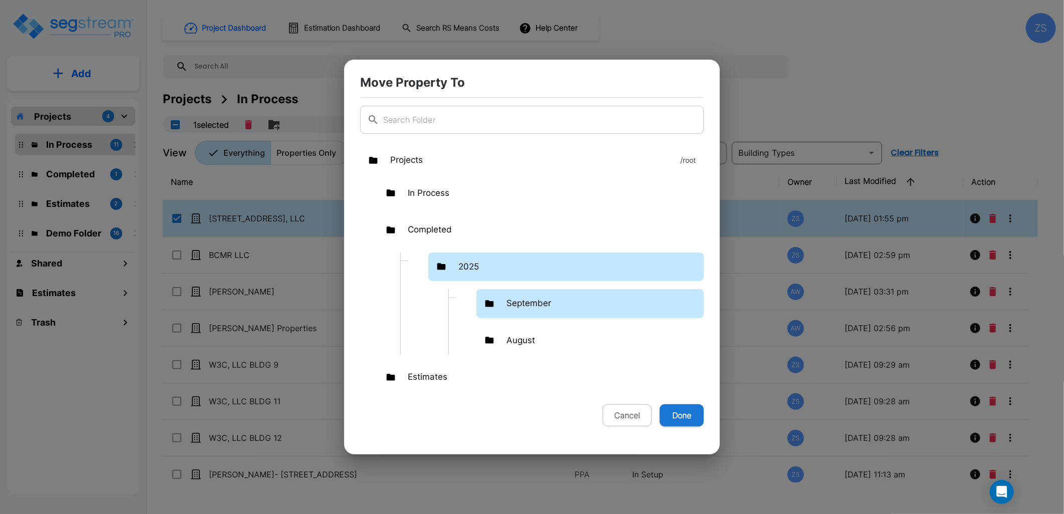
click at [514, 302] on p "September" at bounding box center [528, 303] width 45 height 13
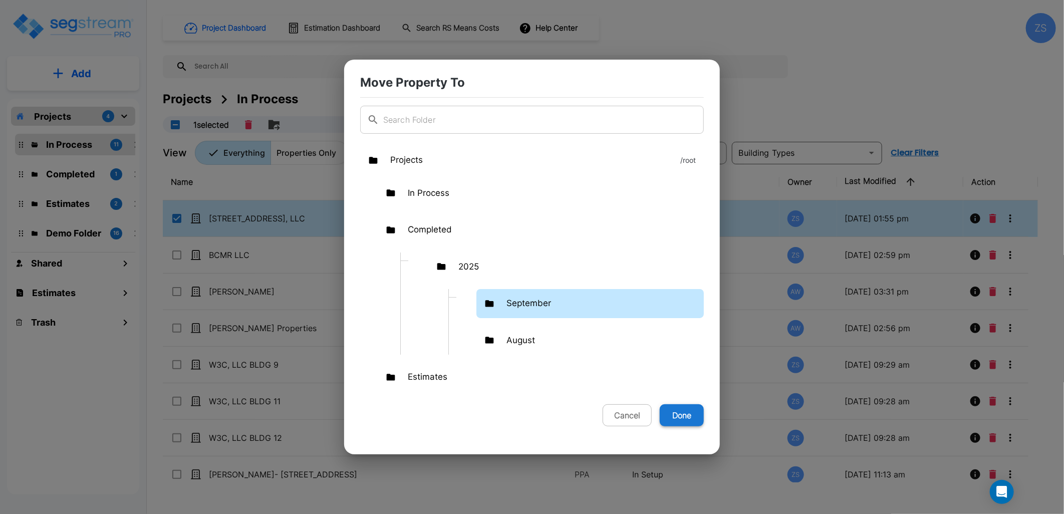
click at [685, 414] on button "Done" at bounding box center [682, 415] width 44 height 22
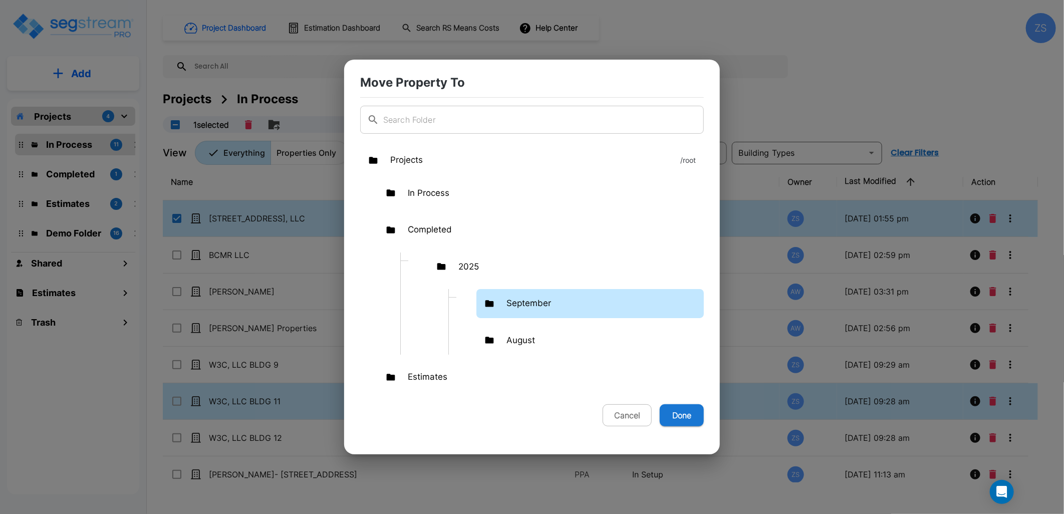
checkbox input "false"
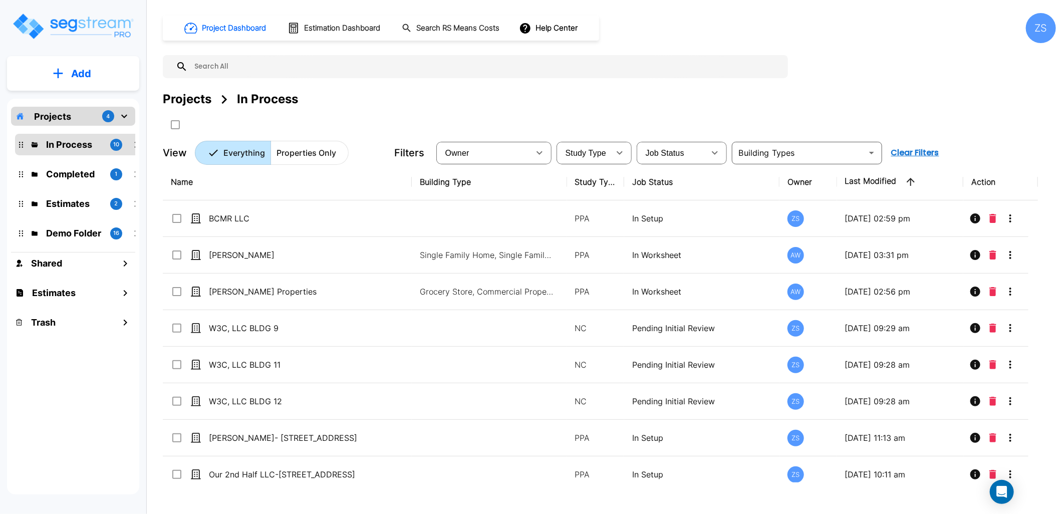
click at [64, 171] on p "Completed" at bounding box center [74, 174] width 56 height 14
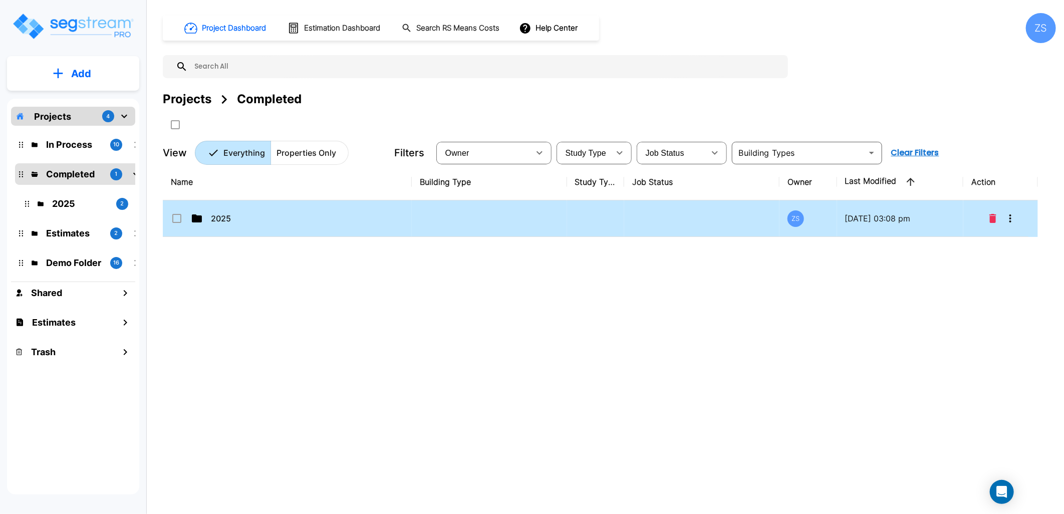
click at [244, 223] on p "2025" at bounding box center [294, 218] width 167 height 12
checkbox input "true"
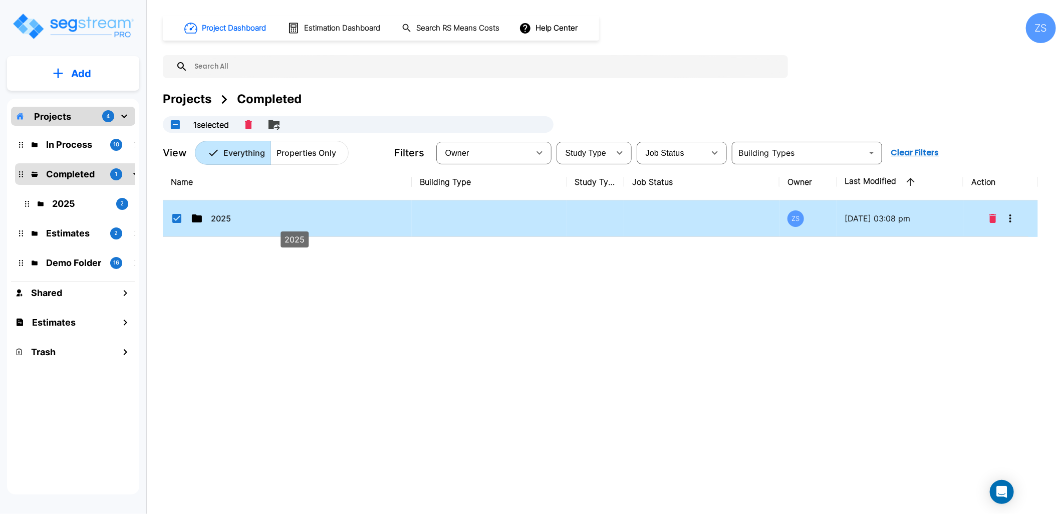
click at [244, 223] on p "2025" at bounding box center [294, 218] width 167 height 12
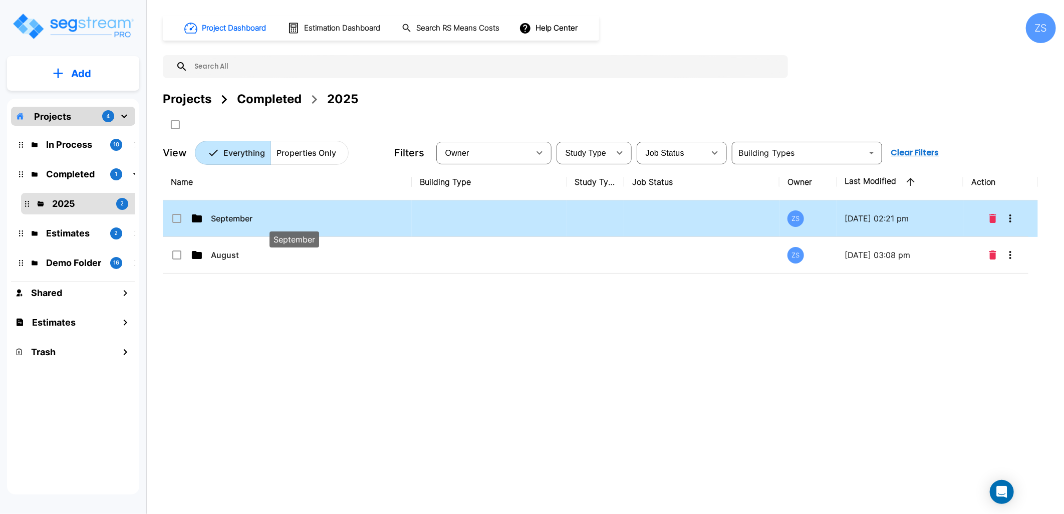
click at [262, 219] on p "September" at bounding box center [294, 218] width 167 height 12
checkbox input "true"
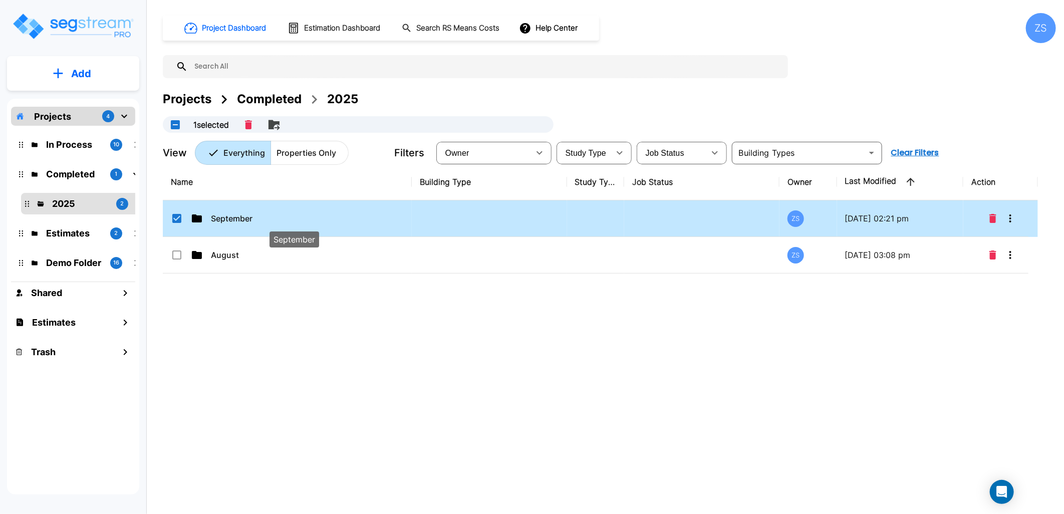
click at [262, 219] on p "September" at bounding box center [294, 218] width 167 height 12
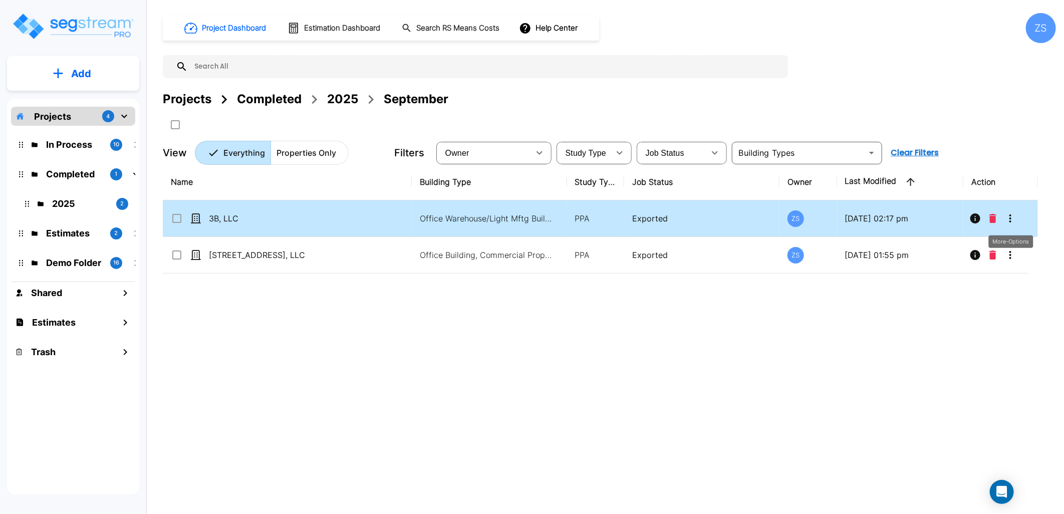
click at [1012, 222] on icon "More-Options" at bounding box center [1010, 218] width 12 height 12
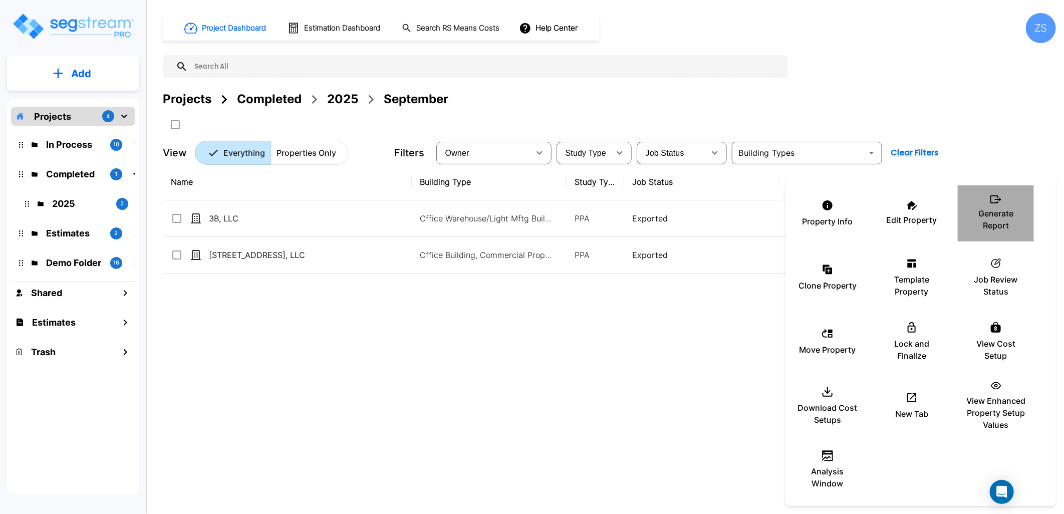
click at [995, 226] on p "Generate Report" at bounding box center [996, 219] width 60 height 24
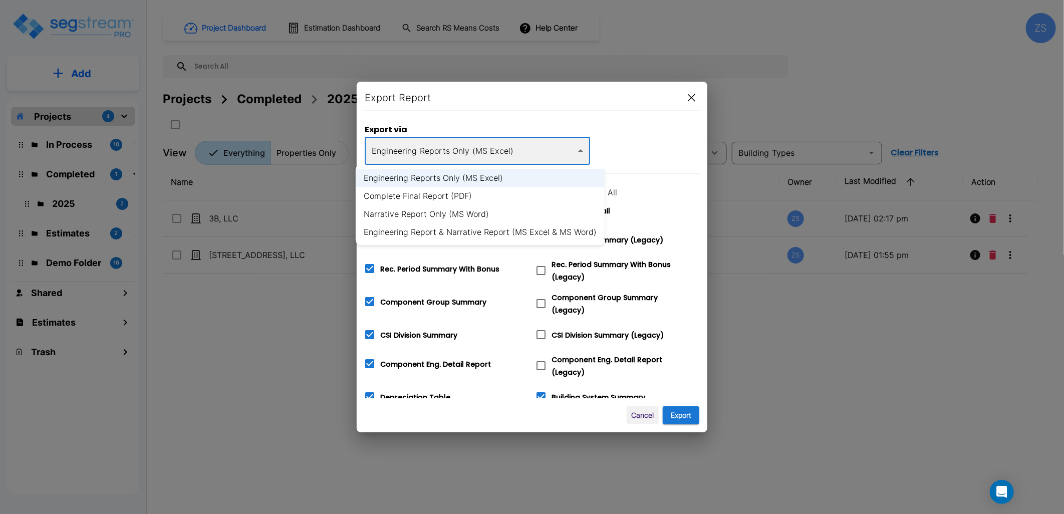
click at [484, 158] on body "× Your report is being generated. Be patient! × We're working on your Modificat…" at bounding box center [532, 257] width 1064 height 514
click at [456, 214] on li "Narrative Report Only (MS Word)" at bounding box center [480, 214] width 249 height 18
type input "word"
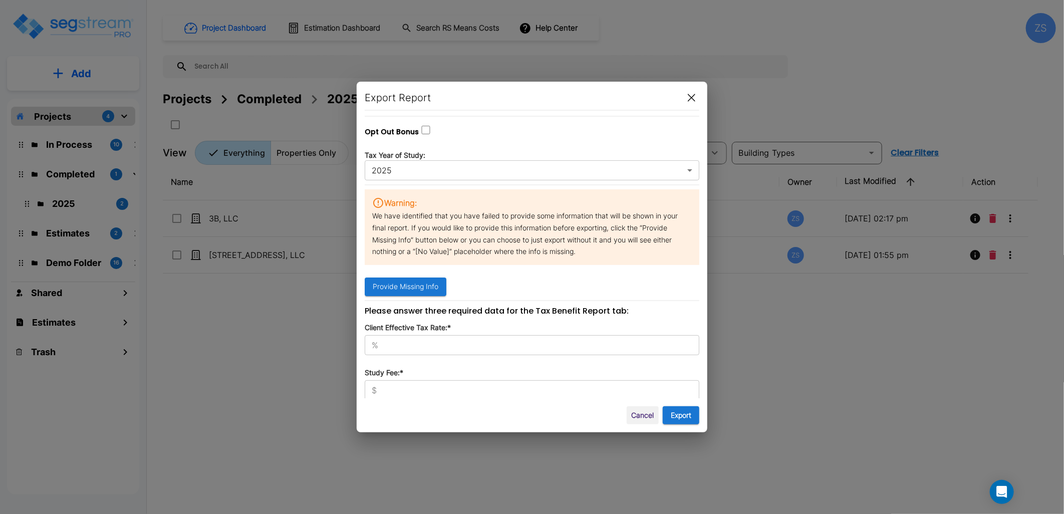
scroll to position [158, 0]
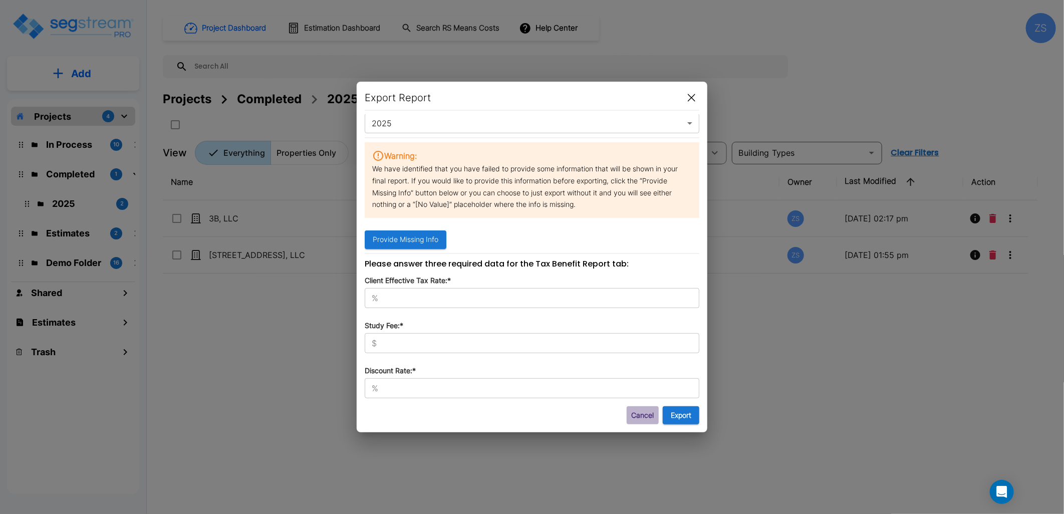
click at [649, 419] on button "Cancel" at bounding box center [643, 415] width 32 height 19
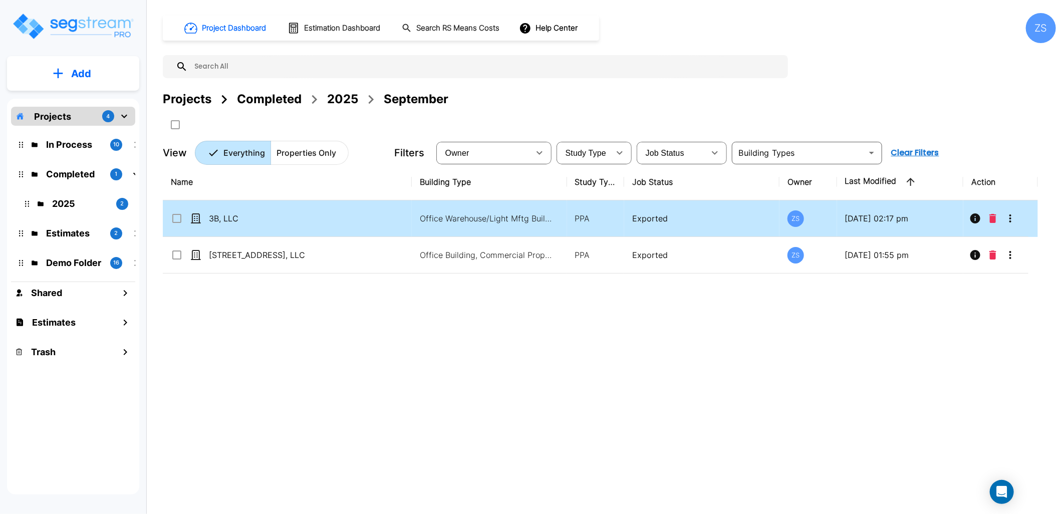
click at [1010, 221] on icon "More-Options" at bounding box center [1010, 218] width 2 height 8
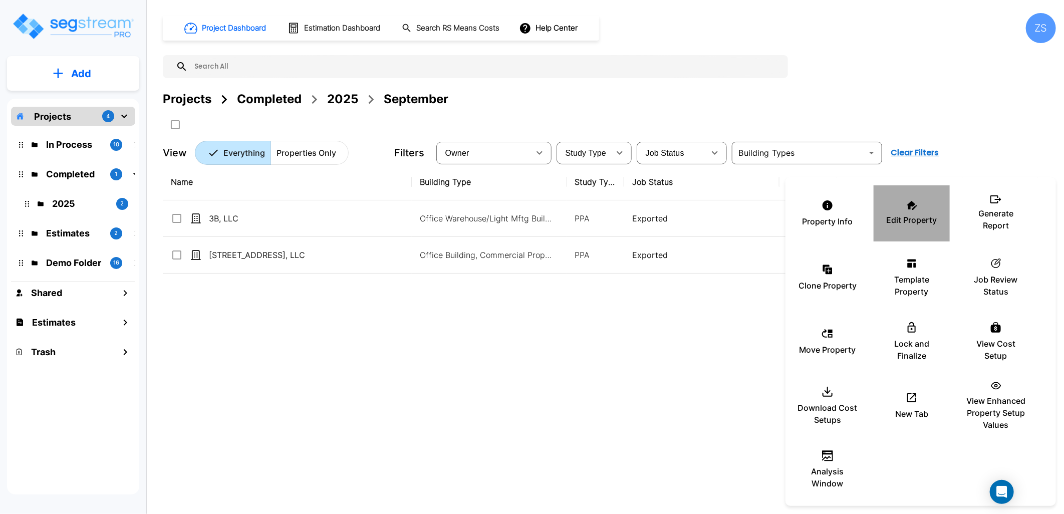
click at [934, 229] on div "Edit Property" at bounding box center [912, 213] width 60 height 50
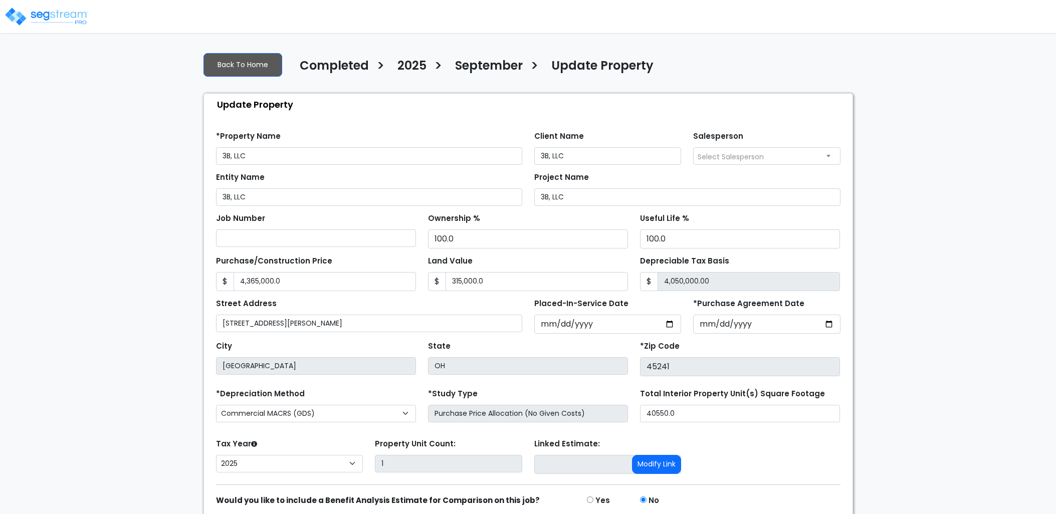
select select "2025"
click at [596, 326] on input "[DATE]" at bounding box center [607, 324] width 147 height 19
click at [597, 324] on input "[DATE]" at bounding box center [607, 324] width 147 height 19
click at [669, 323] on input "[DATE]" at bounding box center [607, 324] width 147 height 19
click at [589, 327] on input "[DATE]" at bounding box center [607, 324] width 147 height 19
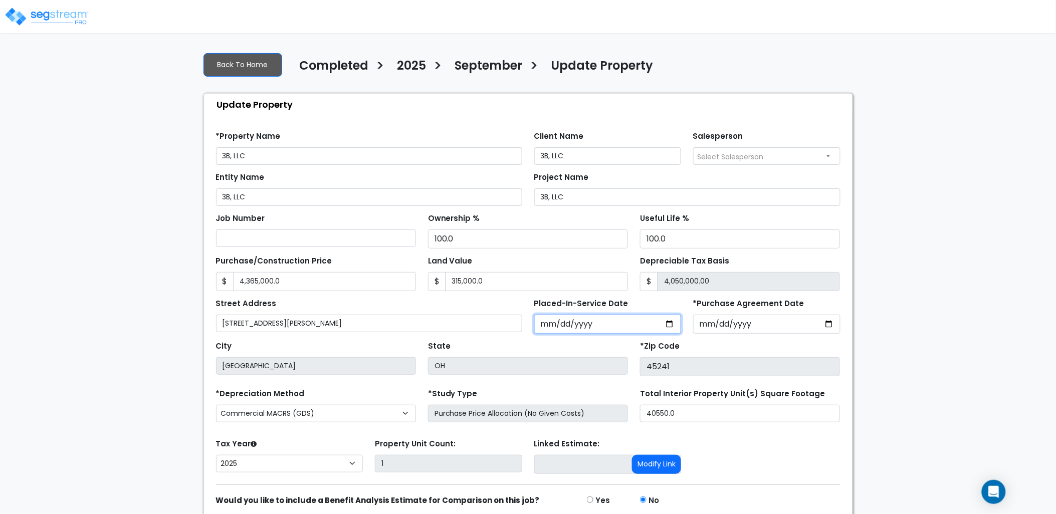
click at [675, 324] on input "[DATE]" at bounding box center [607, 324] width 147 height 19
drag, startPoint x: 673, startPoint y: 326, endPoint x: 668, endPoint y: 326, distance: 5.0
click at [672, 326] on input "[DATE]" at bounding box center [607, 324] width 147 height 19
type input "[DATE]"
select select "2024"
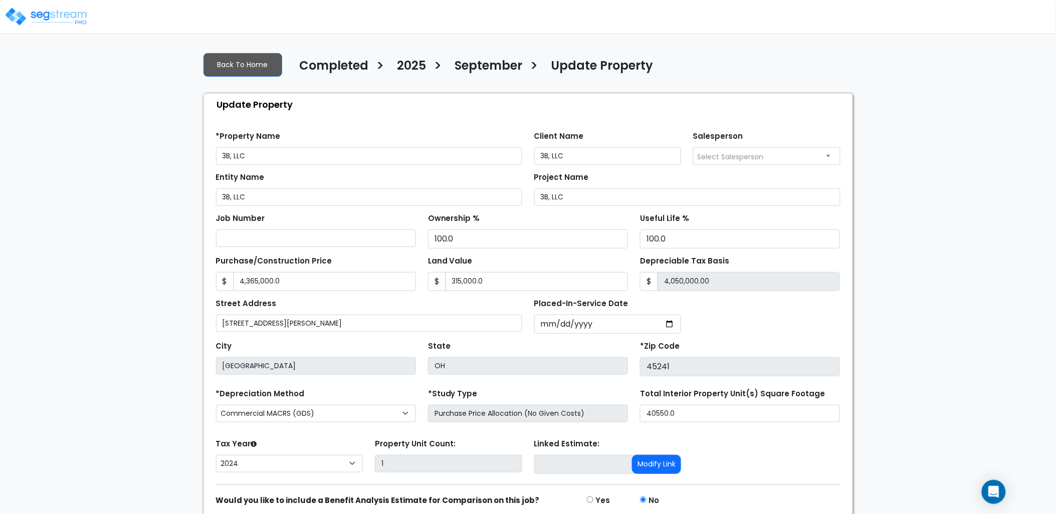
click at [573, 348] on div "State [GEOGRAPHIC_DATA]" at bounding box center [528, 358] width 212 height 38
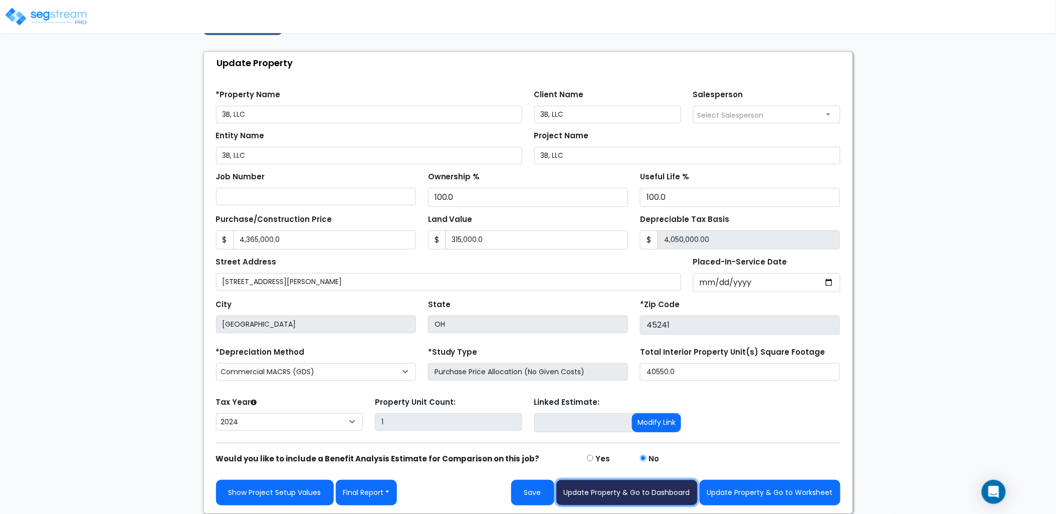
click at [582, 496] on button "Update Property & Go to Dashboard" at bounding box center [626, 493] width 141 height 26
type input "4365000"
type input "315000"
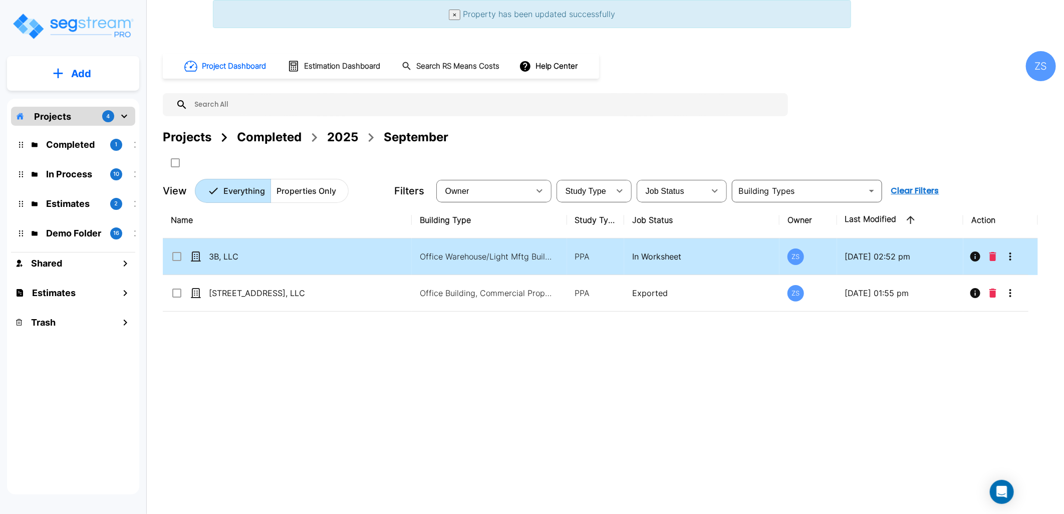
click at [697, 257] on td "In Worksheet" at bounding box center [701, 256] width 155 height 37
checkbox input "true"
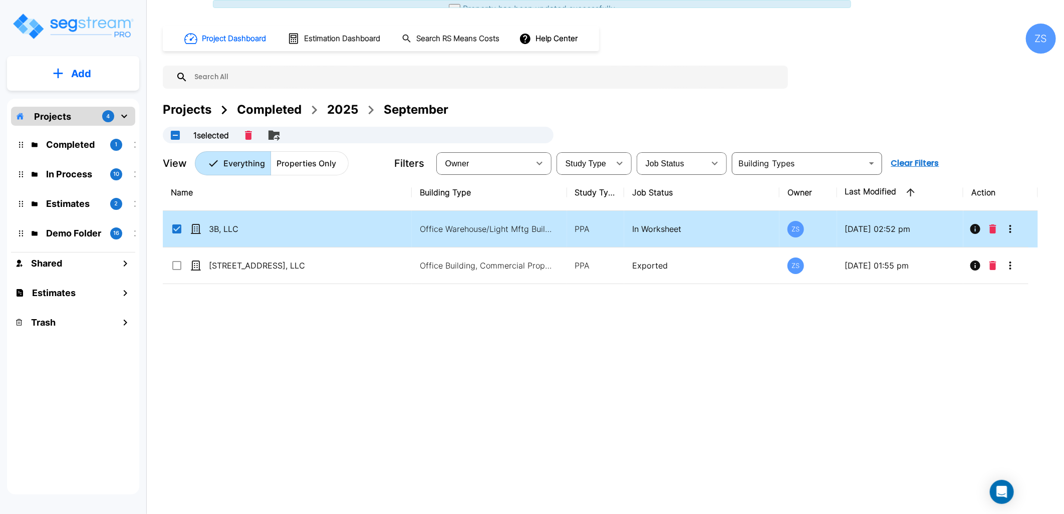
click at [697, 257] on td "Exported" at bounding box center [701, 265] width 155 height 37
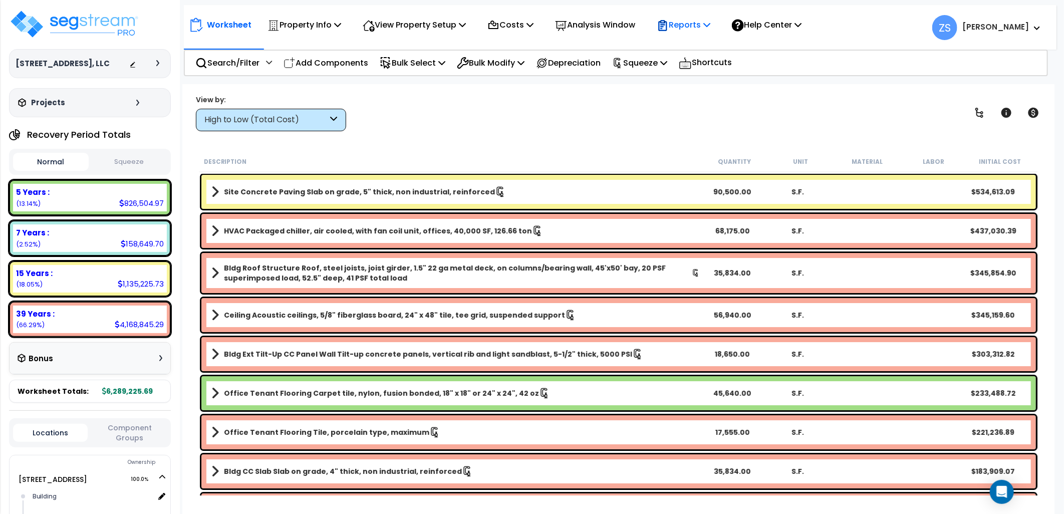
click at [710, 26] on p "Reports" at bounding box center [684, 25] width 54 height 14
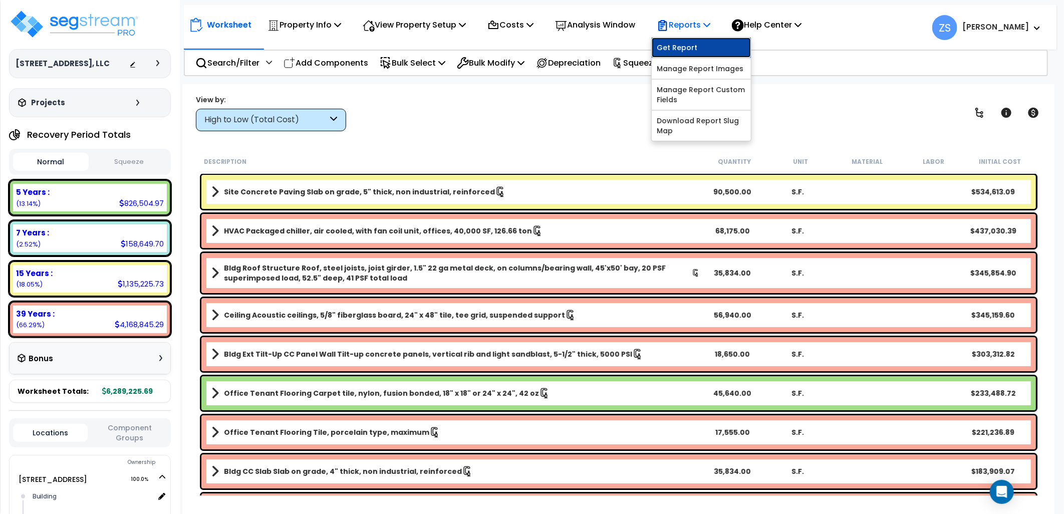
click at [710, 49] on link "Get Report" at bounding box center [701, 48] width 99 height 20
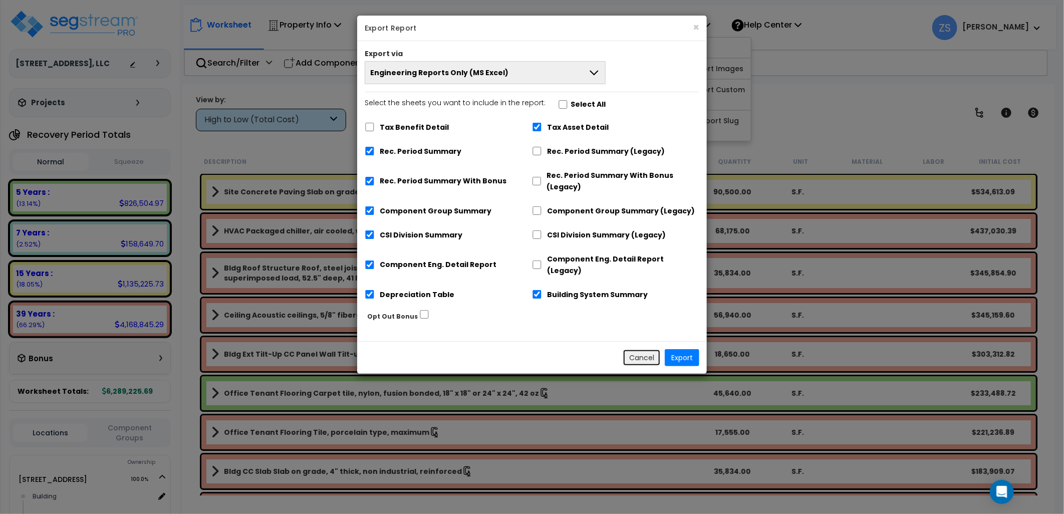
click at [647, 351] on button "Cancel" at bounding box center [642, 357] width 38 height 17
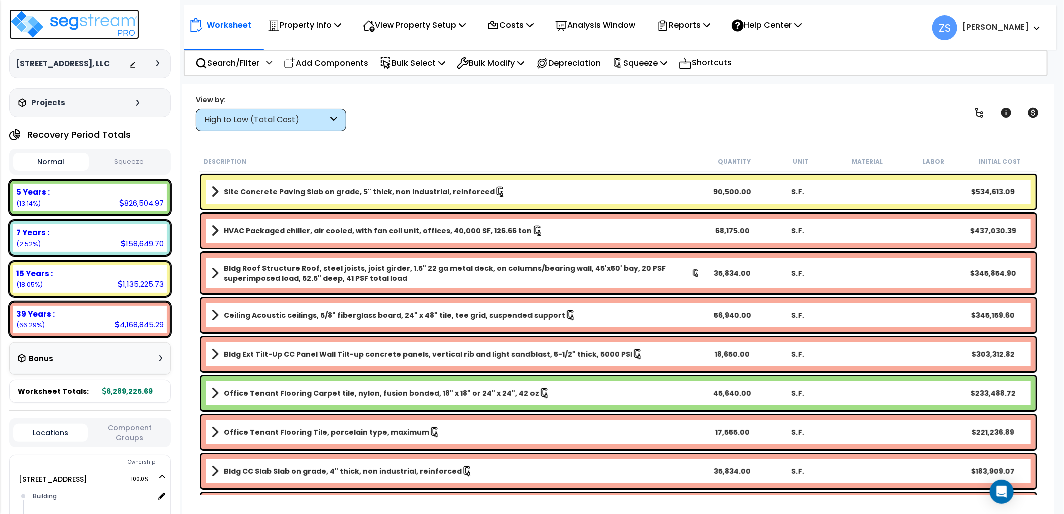
click at [79, 23] on img at bounding box center [74, 24] width 130 height 30
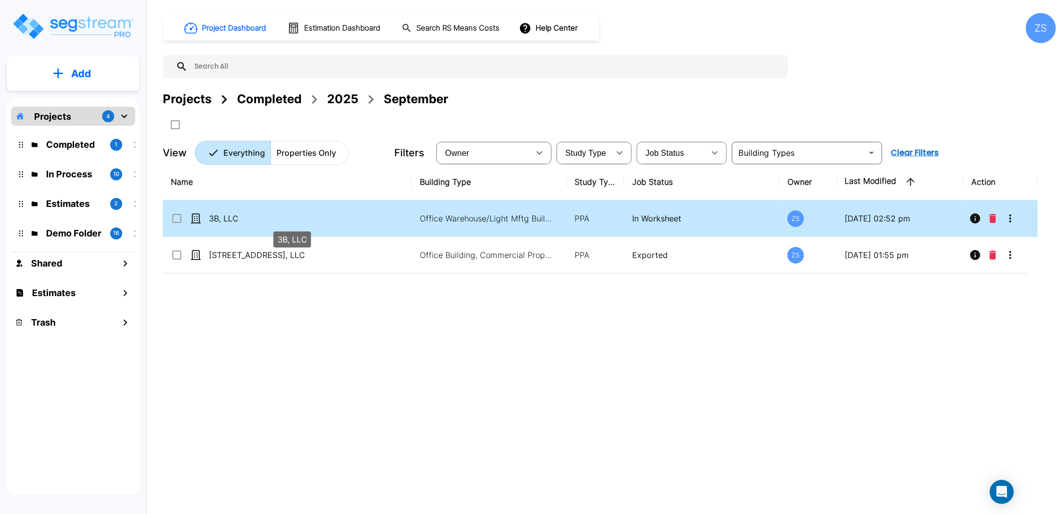
click at [259, 219] on p "3B, LLC" at bounding box center [292, 218] width 167 height 12
checkbox input "true"
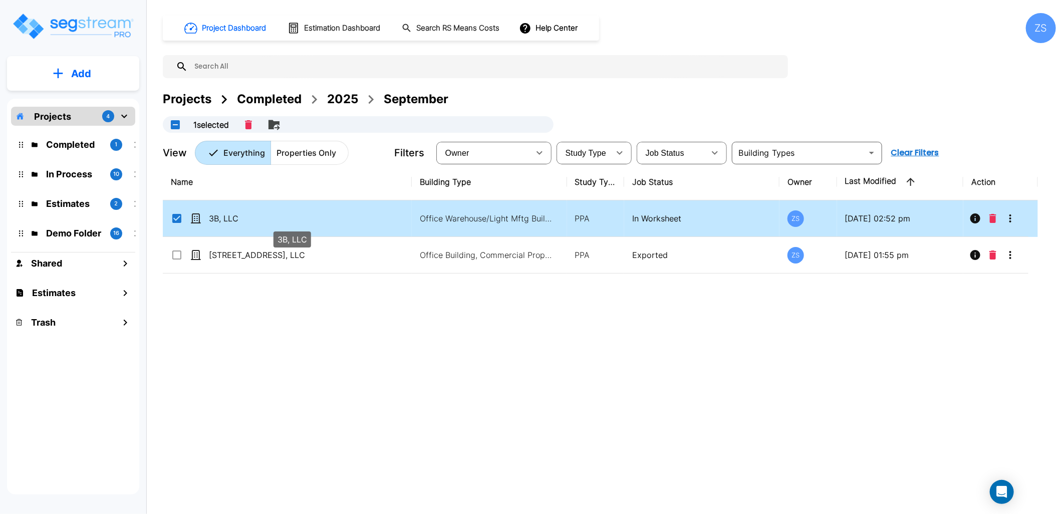
click at [259, 218] on p "3B, LLC" at bounding box center [292, 218] width 167 height 12
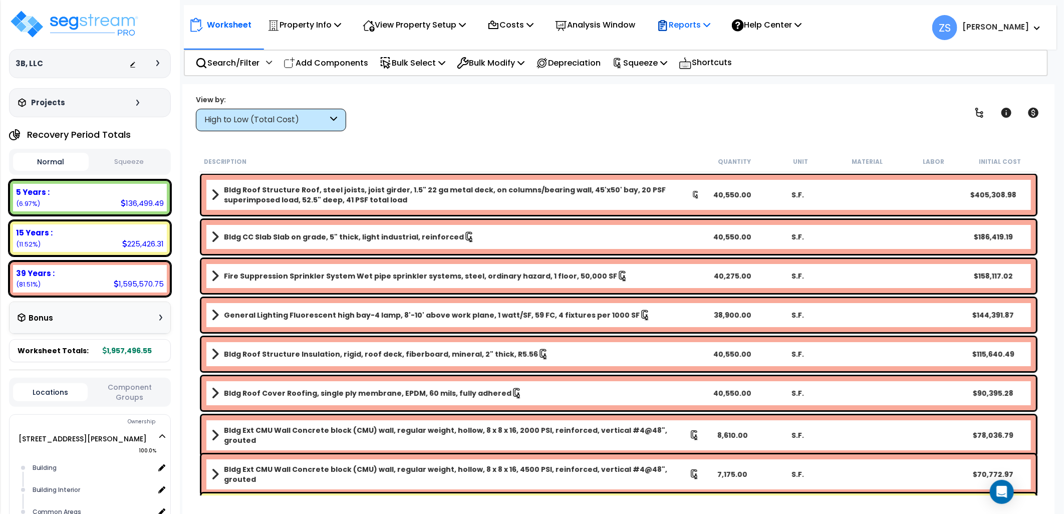
click at [710, 31] on p "Reports" at bounding box center [684, 25] width 54 height 14
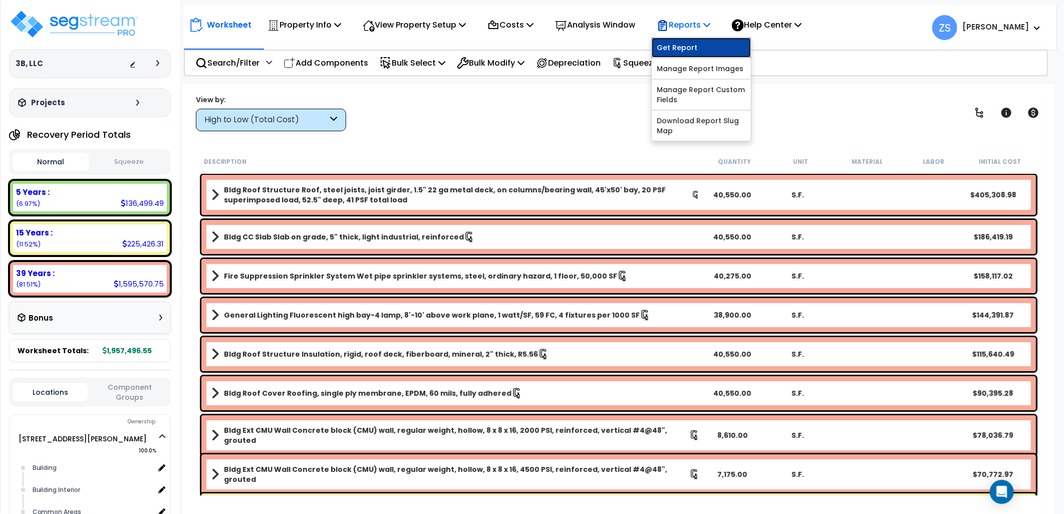
click at [704, 48] on link "Get Report" at bounding box center [701, 48] width 99 height 20
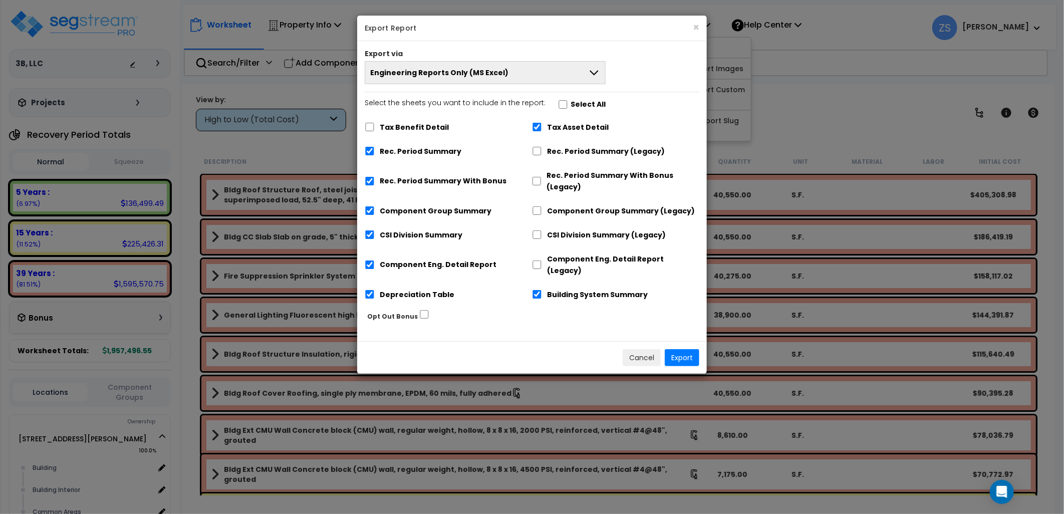
click at [467, 73] on span "Engineering Reports Only (MS Excel)" at bounding box center [439, 73] width 138 height 10
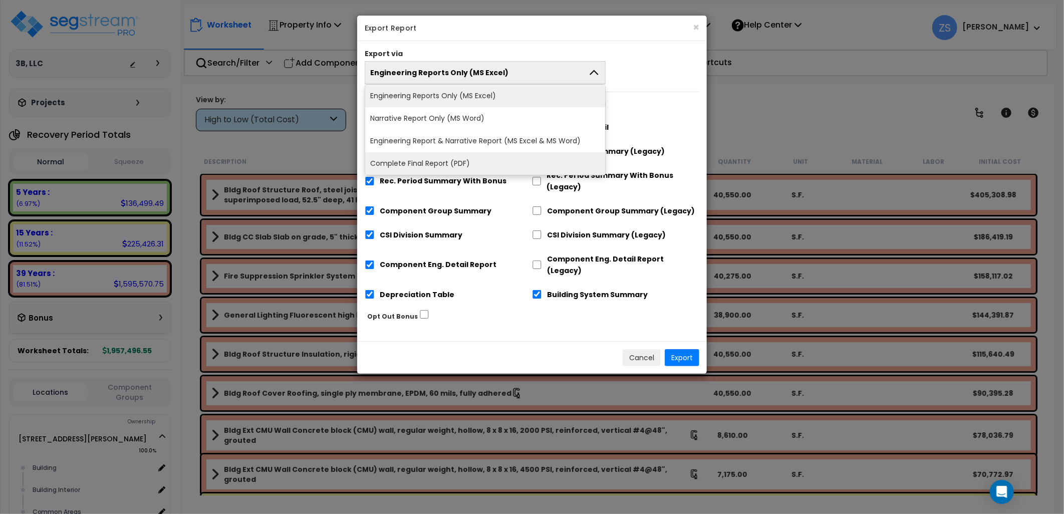
click at [438, 162] on li "Complete Final Report (PDF)" at bounding box center [485, 163] width 240 height 23
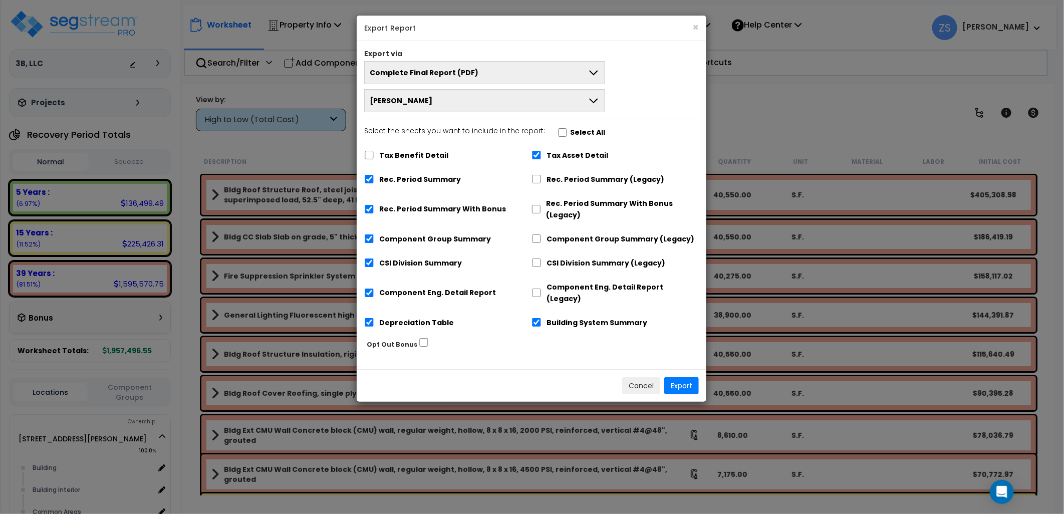
click at [422, 189] on div "Tax Benefit Detail Tax Asset Detail Rec. Period Summary Rec. Period Summary (Le…" at bounding box center [531, 240] width 335 height 191
click at [422, 179] on label "Rec. Period Summary" at bounding box center [420, 180] width 82 height 12
click at [374, 179] on input "Rec. Period Summary" at bounding box center [369, 179] width 10 height 9
checkbox input "false"
click at [693, 378] on button "Export" at bounding box center [681, 386] width 35 height 17
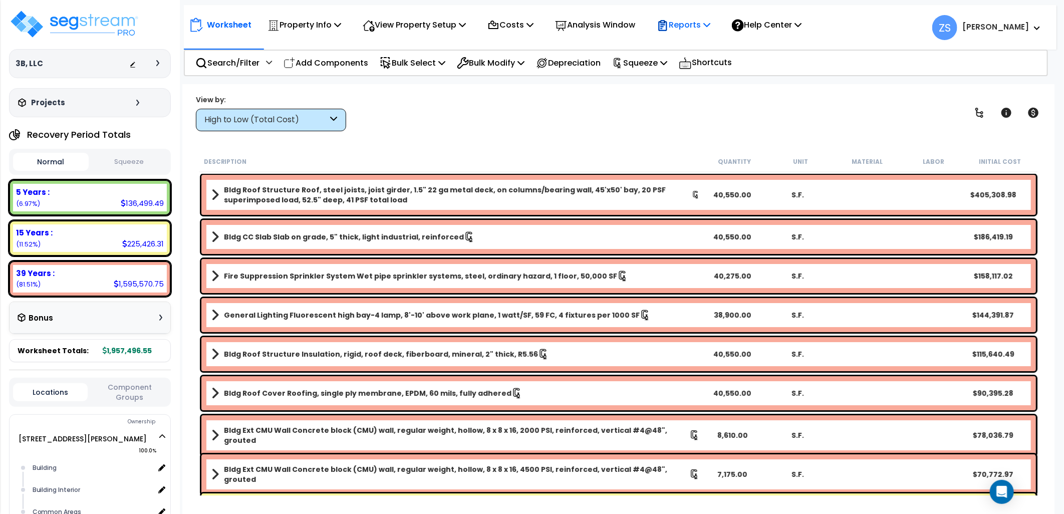
click at [710, 29] on p "Reports" at bounding box center [684, 25] width 54 height 14
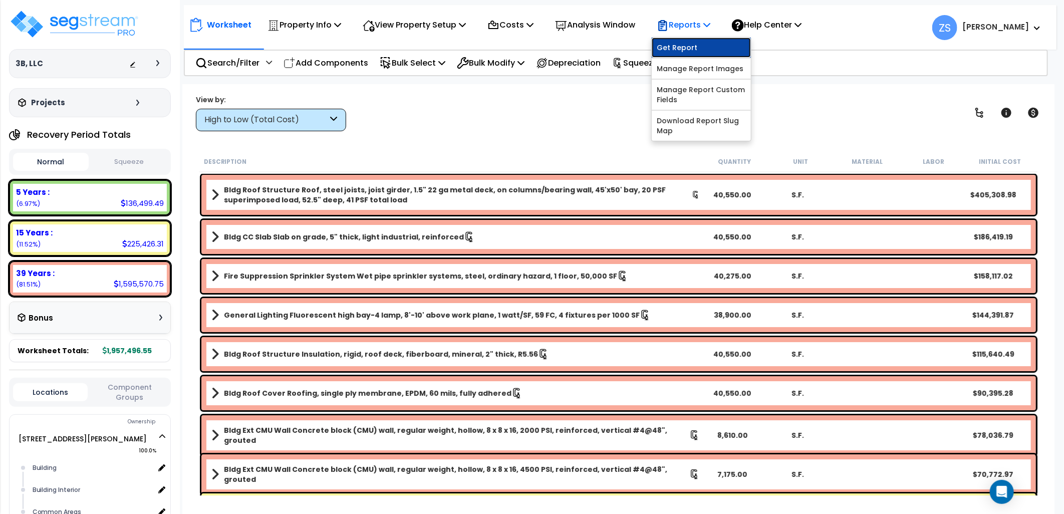
click at [698, 51] on link "Get Report" at bounding box center [701, 48] width 99 height 20
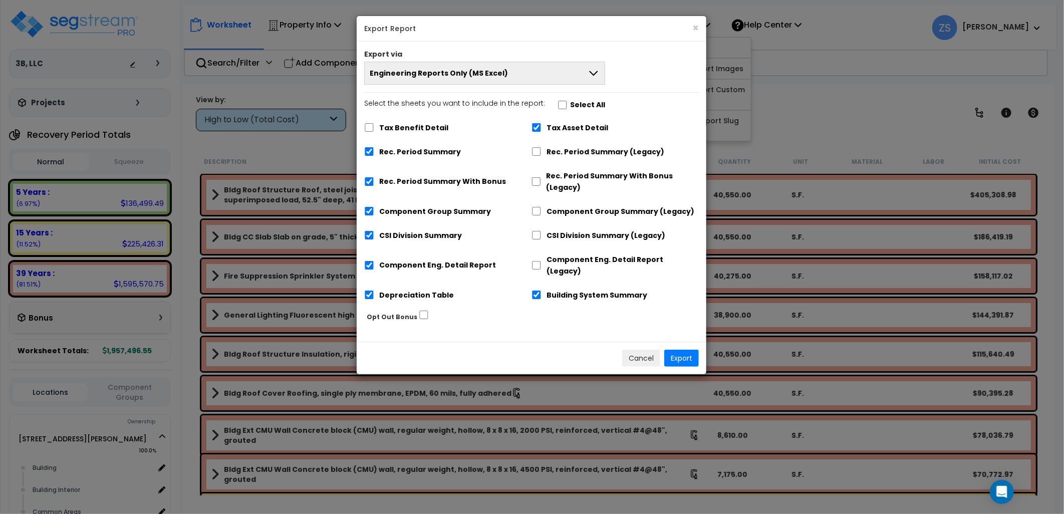
click at [473, 79] on button "Engineering Reports Only (MS Excel)" at bounding box center [484, 73] width 241 height 23
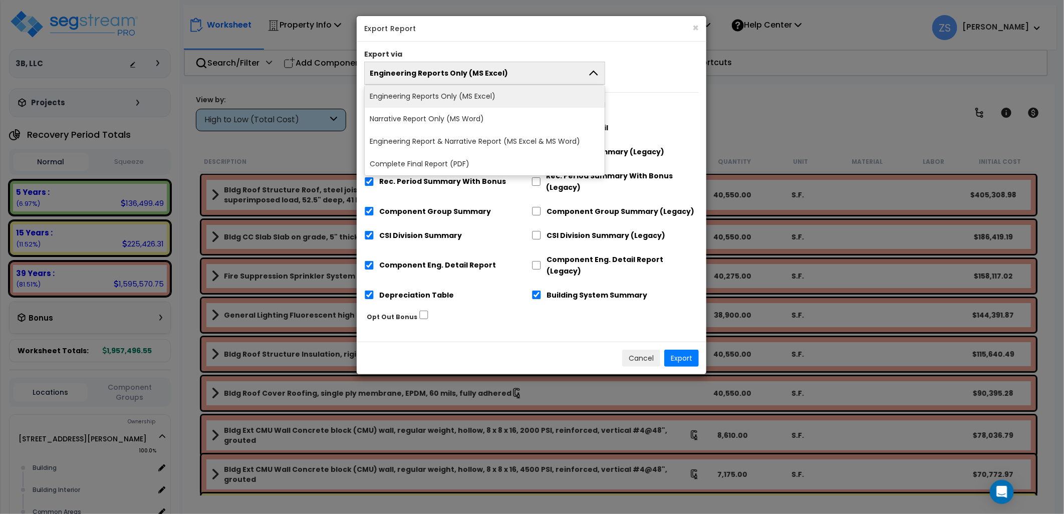
click at [427, 117] on li "Narrative Report Only (MS Word)" at bounding box center [485, 119] width 240 height 23
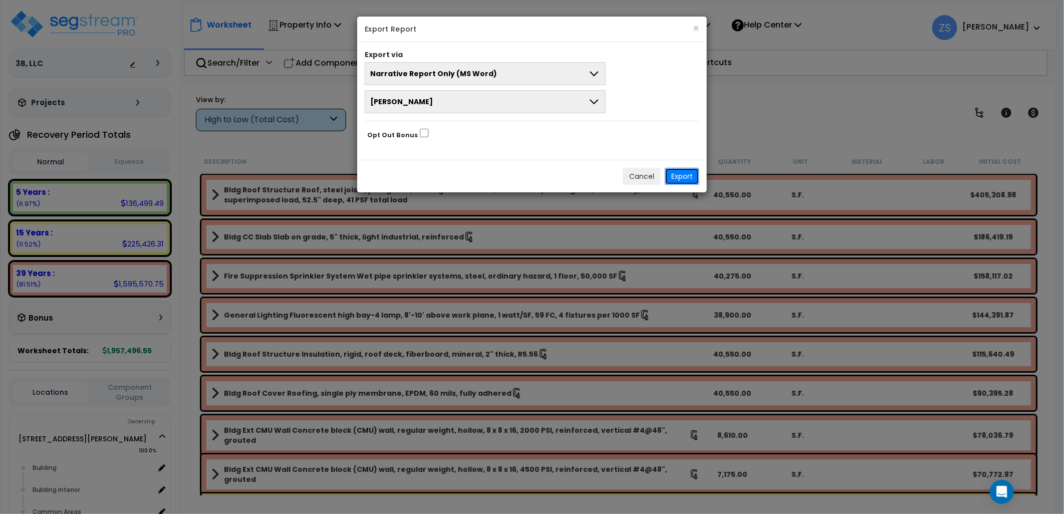
click at [676, 177] on button "Export" at bounding box center [682, 176] width 35 height 17
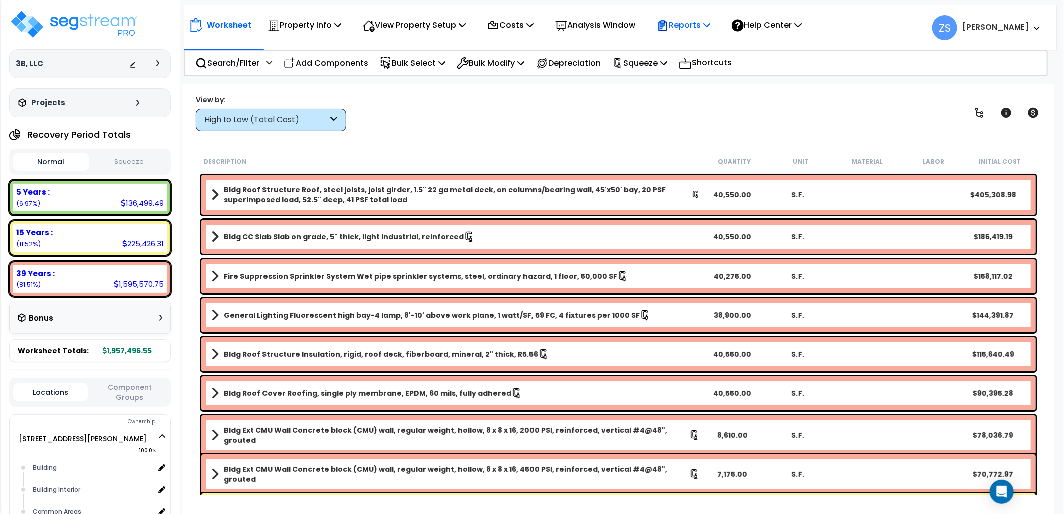
click at [710, 26] on icon at bounding box center [706, 25] width 7 height 8
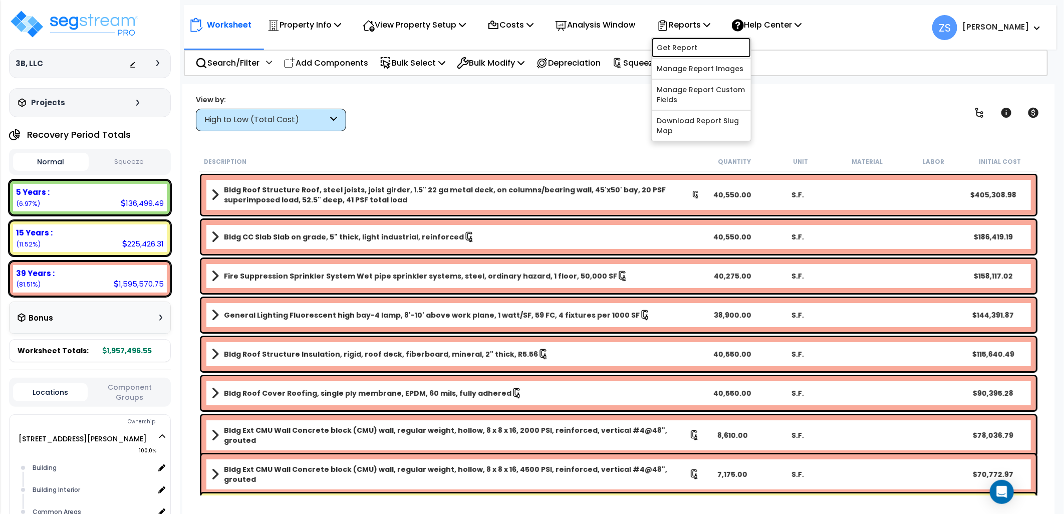
drag, startPoint x: 716, startPoint y: 46, endPoint x: 731, endPoint y: 48, distance: 15.2
click at [716, 46] on link "Get Report" at bounding box center [701, 48] width 99 height 20
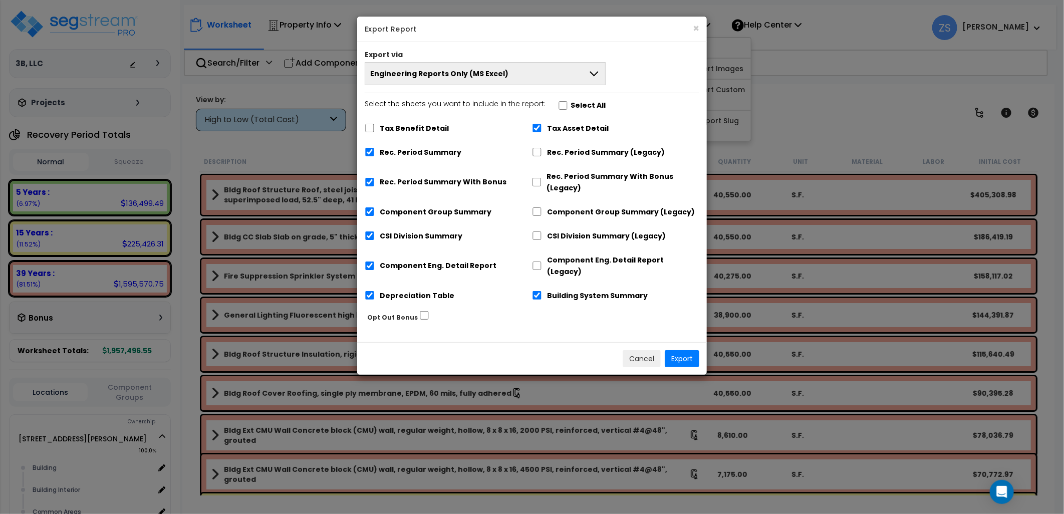
click at [571, 107] on label "Select All" at bounding box center [588, 106] width 35 height 12
click at [567, 107] on input "Select the sheets you want to include in the report: Select All" at bounding box center [563, 105] width 10 height 9
checkbox input "true"
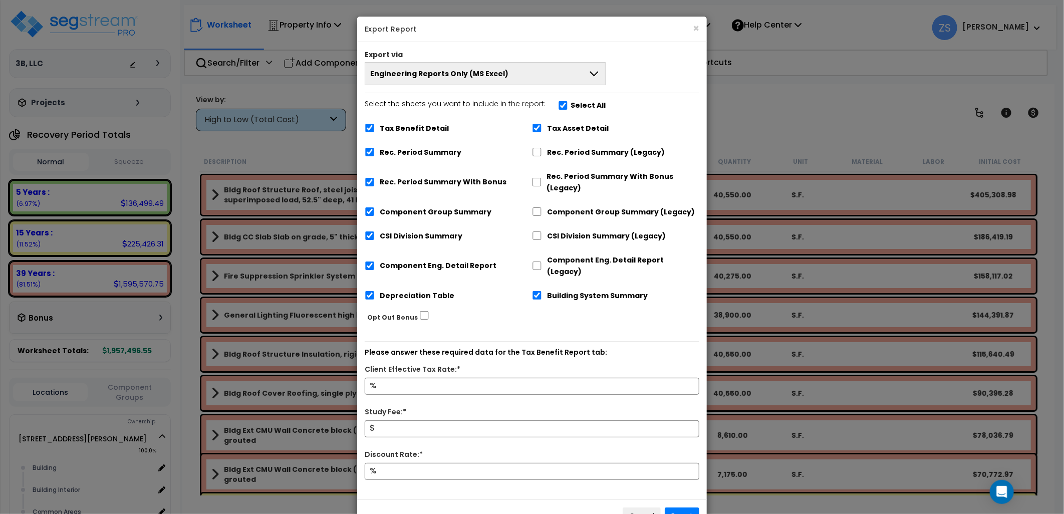
click at [571, 107] on label "Select All" at bounding box center [588, 106] width 35 height 12
click at [567, 107] on input "Select the sheets you want to include in the report: Select All" at bounding box center [563, 105] width 10 height 9
checkbox input "false"
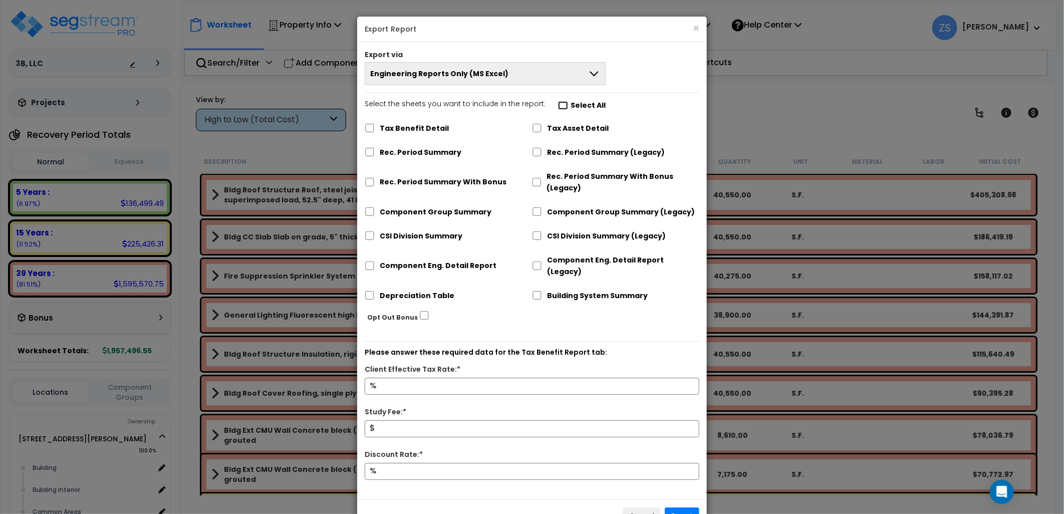
checkbox input "false"
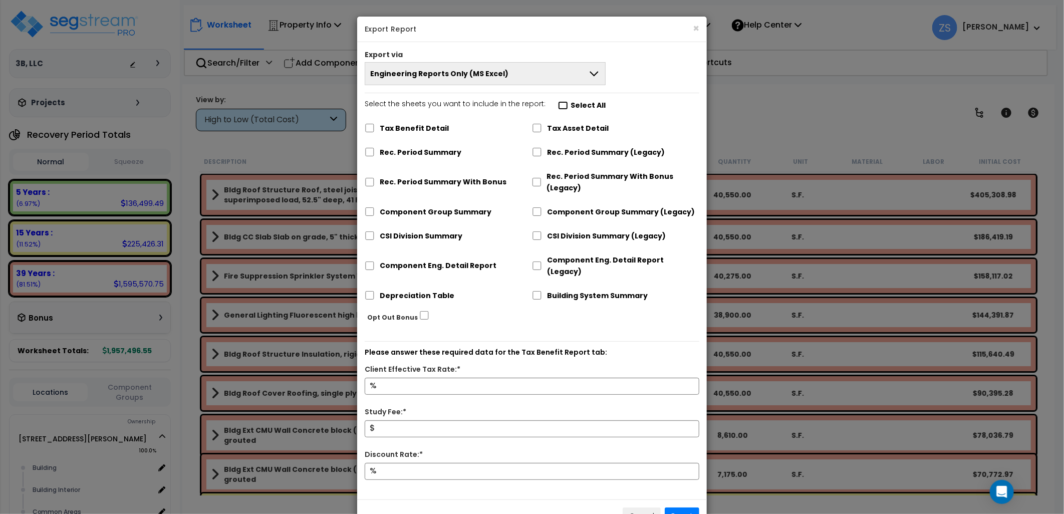
checkbox input "false"
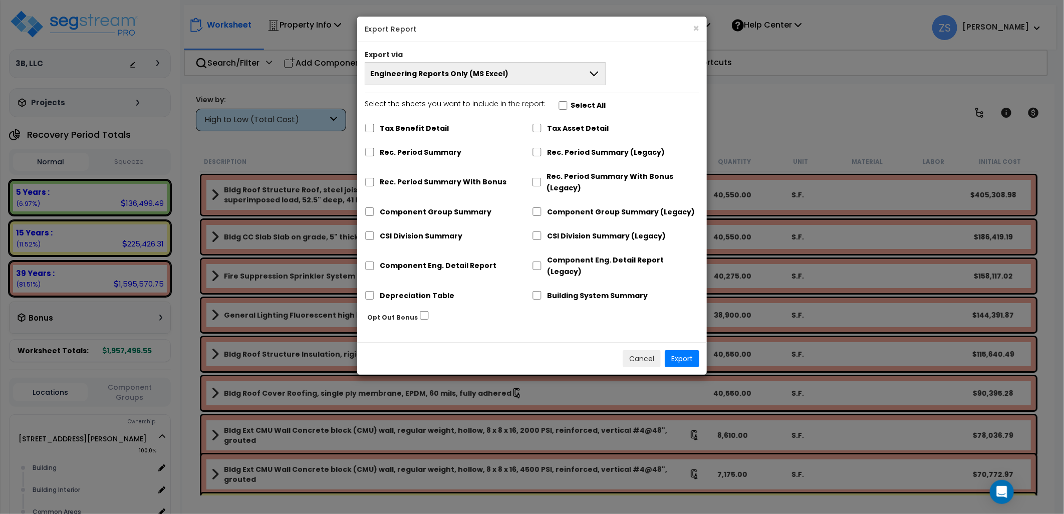
click at [566, 129] on label "Tax Asset Detail" at bounding box center [578, 129] width 62 height 12
click at [542, 129] on input "Tax Asset Detail" at bounding box center [537, 128] width 10 height 9
checkbox input "true"
drag, startPoint x: 682, startPoint y: 344, endPoint x: 681, endPoint y: 279, distance: 65.1
click at [682, 350] on button "Export" at bounding box center [682, 358] width 35 height 17
